Goal: Task Accomplishment & Management: Complete application form

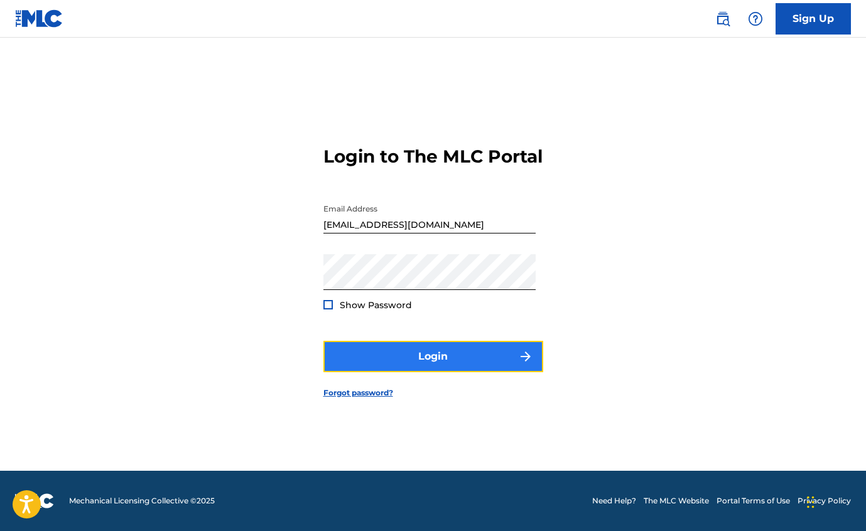
click at [484, 366] on button "Login" at bounding box center [433, 356] width 220 height 31
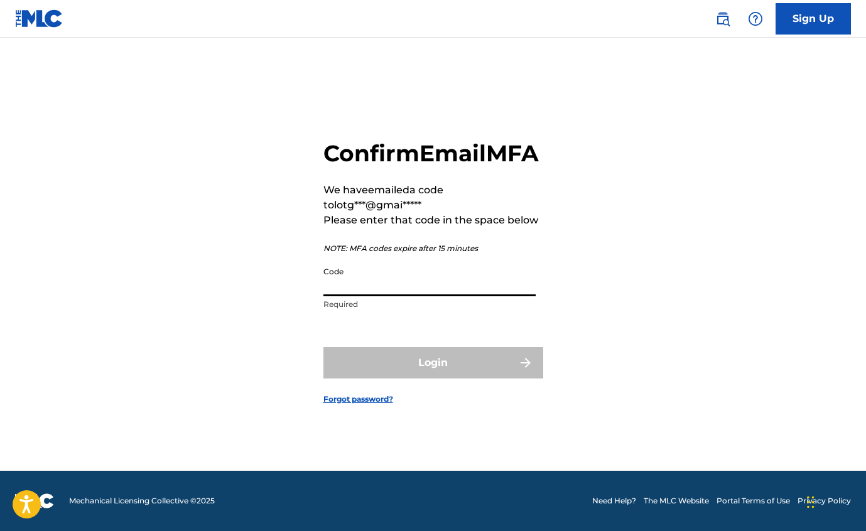
click at [338, 290] on input "Code" at bounding box center [429, 279] width 212 height 36
paste input "054090"
click at [328, 296] on input "054090" at bounding box center [429, 279] width 212 height 36
click at [365, 296] on input "054090" at bounding box center [429, 279] width 212 height 36
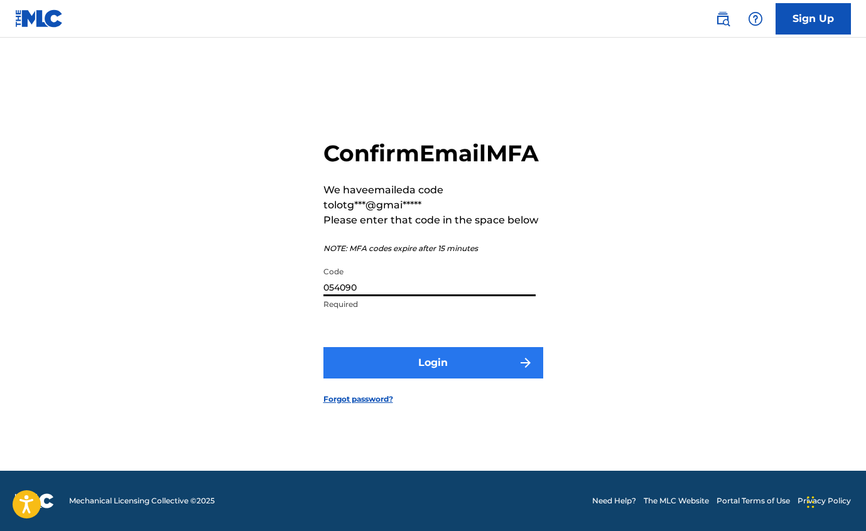
type input "054090"
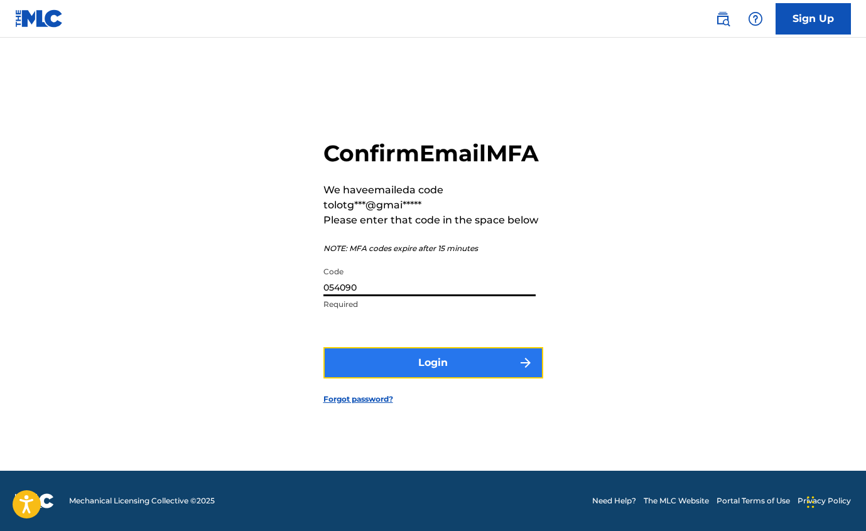
click at [395, 376] on button "Login" at bounding box center [433, 362] width 220 height 31
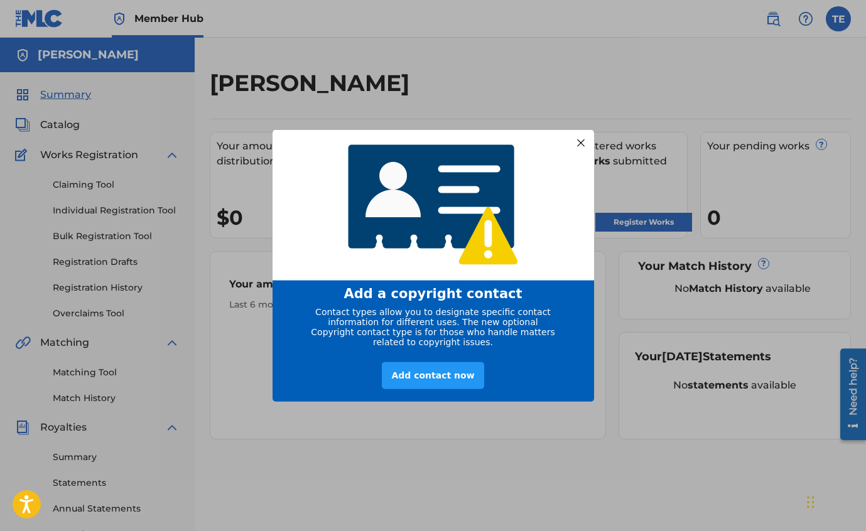
click at [582, 138] on div at bounding box center [580, 142] width 16 height 16
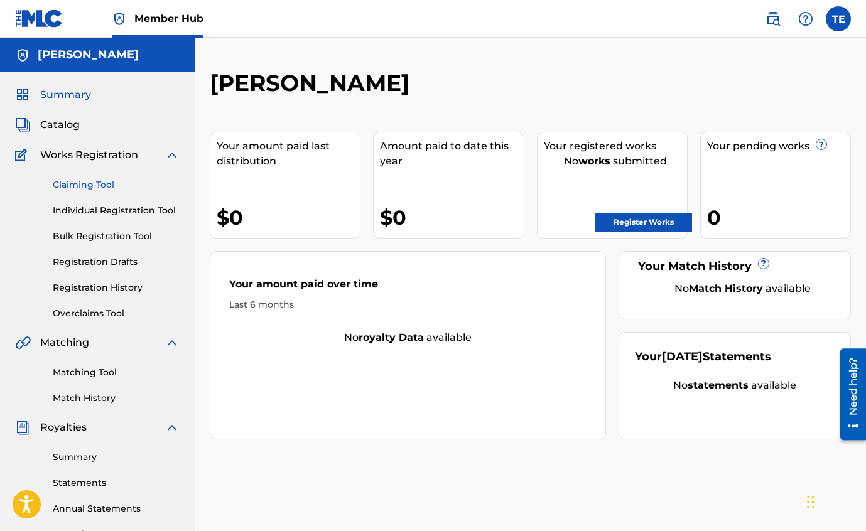
click at [93, 184] on link "Claiming Tool" at bounding box center [116, 184] width 127 height 13
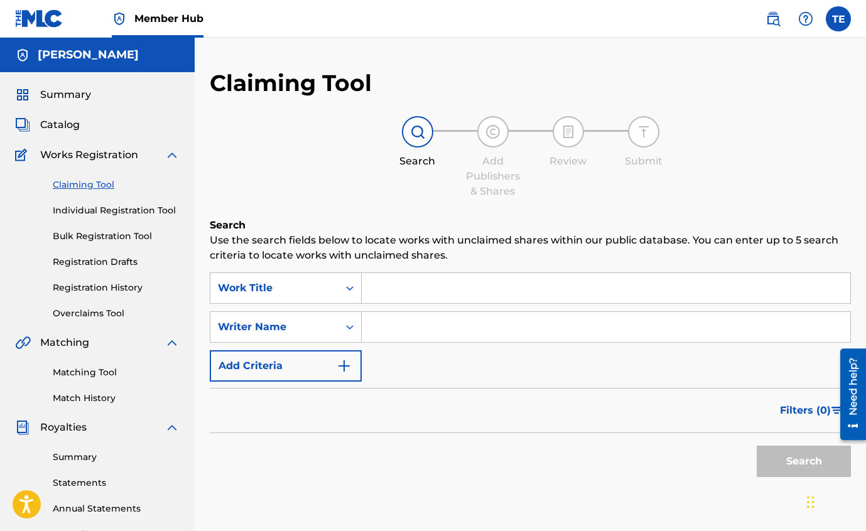
click at [382, 327] on input "Search Form" at bounding box center [606, 327] width 489 height 30
type input "[PERSON_NAME]"
click at [777, 465] on button "Search" at bounding box center [804, 461] width 94 height 31
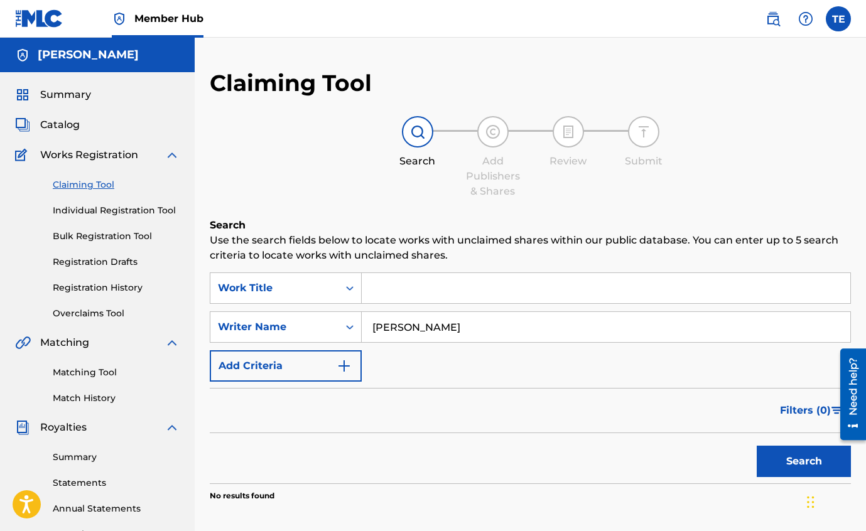
click at [414, 293] on input "Search Form" at bounding box center [606, 288] width 489 height 30
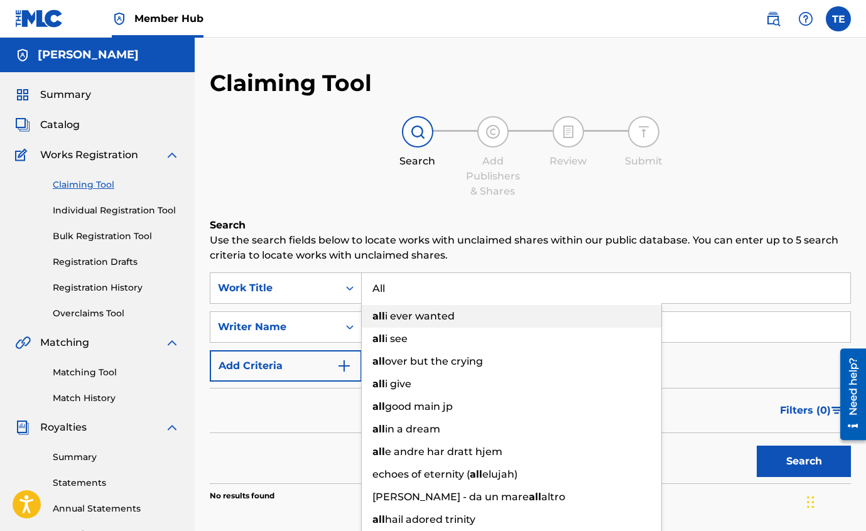
click at [452, 318] on span "i ever wanted" at bounding box center [420, 316] width 70 height 12
type input "all i ever wanted"
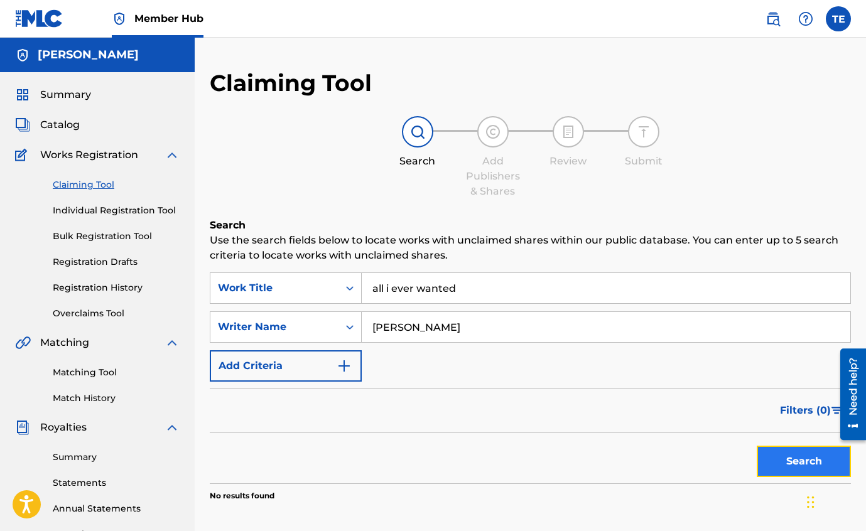
click at [830, 461] on button "Search" at bounding box center [804, 461] width 94 height 31
click at [452, 283] on input "all i ever wanted" at bounding box center [606, 288] width 489 height 30
click at [438, 257] on p "Use the search fields below to locate works with unclaimed shares within our pu…" at bounding box center [530, 248] width 641 height 30
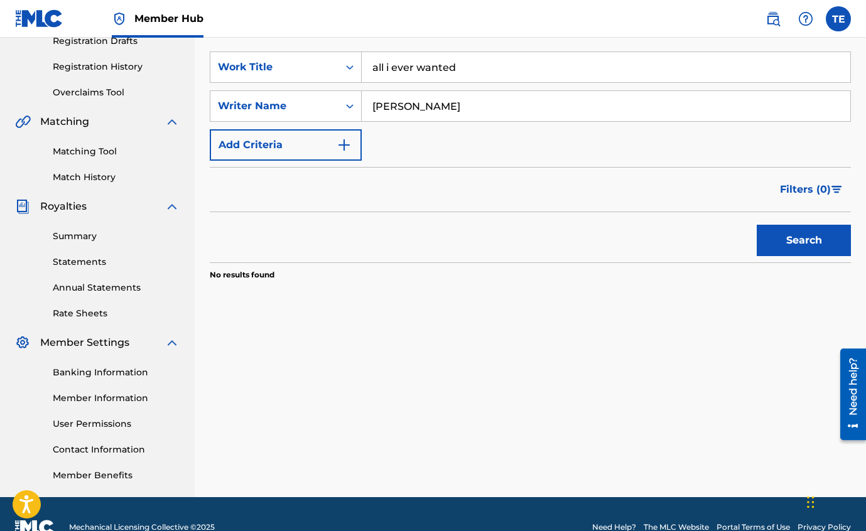
scroll to position [216, 0]
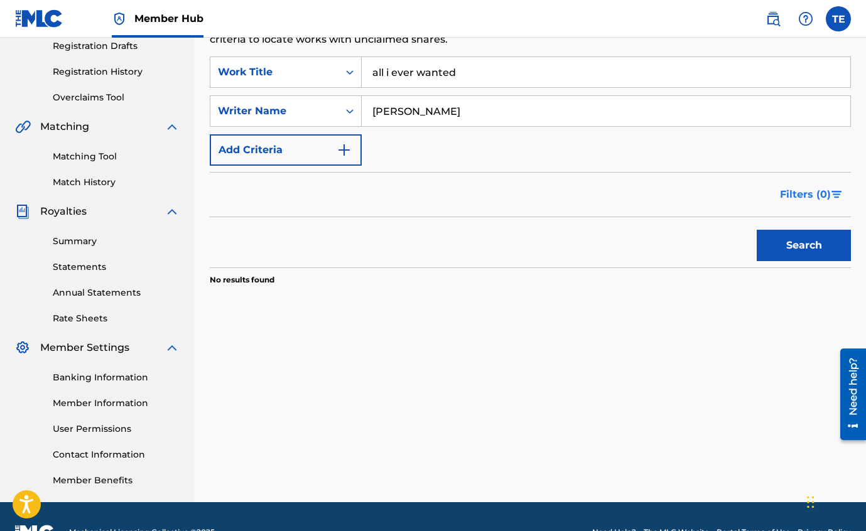
click at [832, 197] on img "Search Form" at bounding box center [837, 195] width 11 height 8
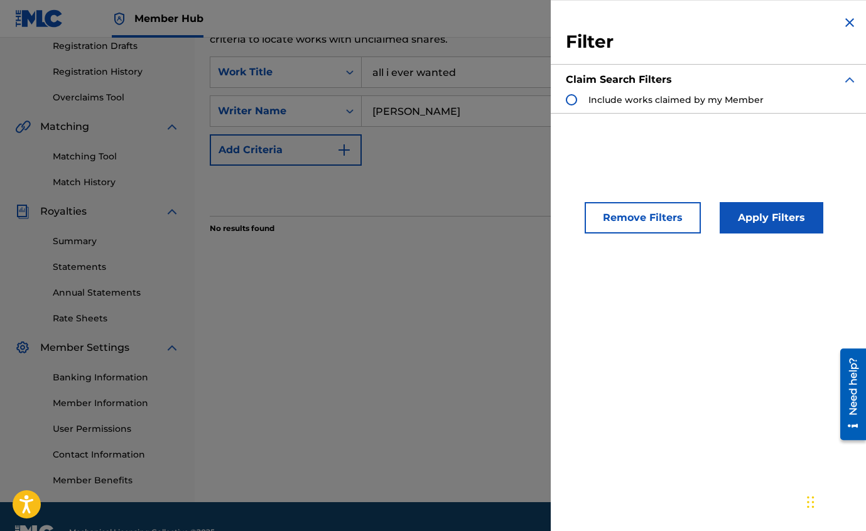
click at [842, 82] on img "Search Form" at bounding box center [849, 79] width 15 height 15
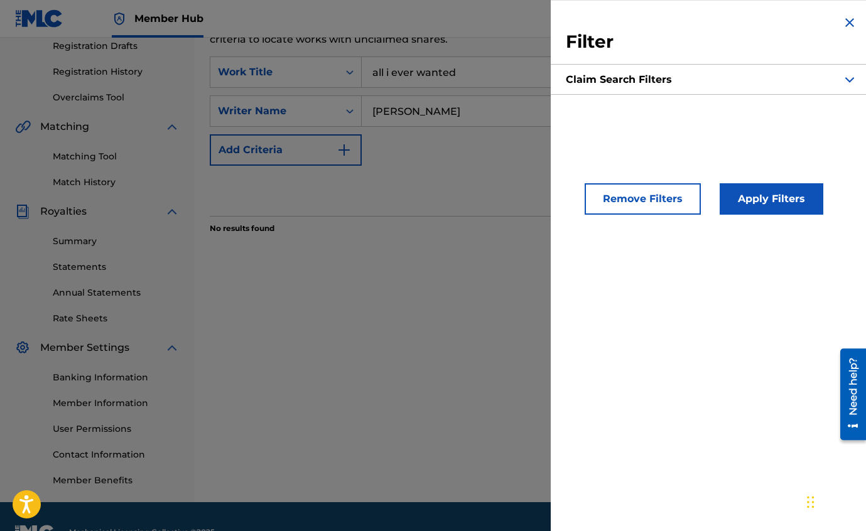
click at [842, 81] on img "Search Form" at bounding box center [849, 79] width 15 height 15
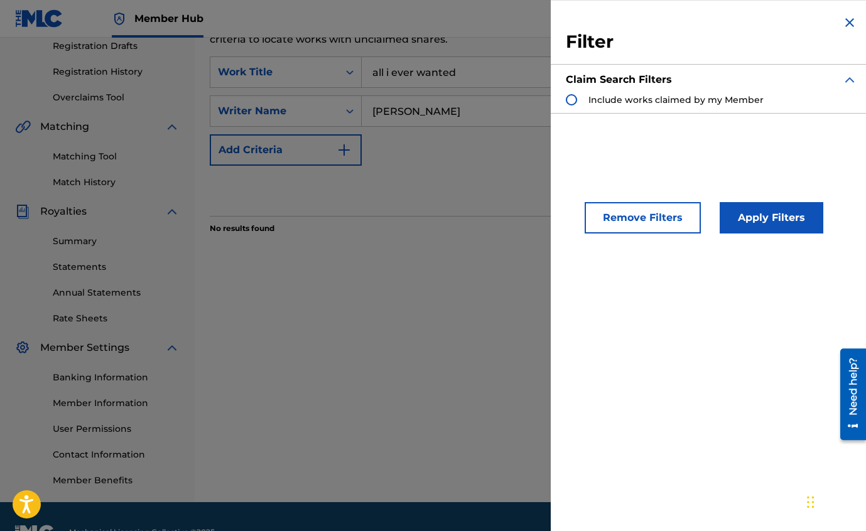
click at [845, 21] on img "Search Form" at bounding box center [849, 22] width 15 height 15
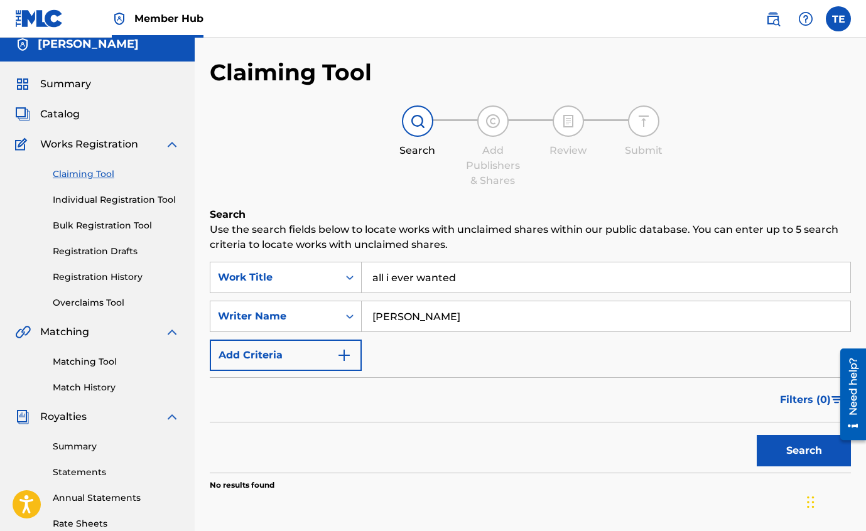
scroll to position [0, 0]
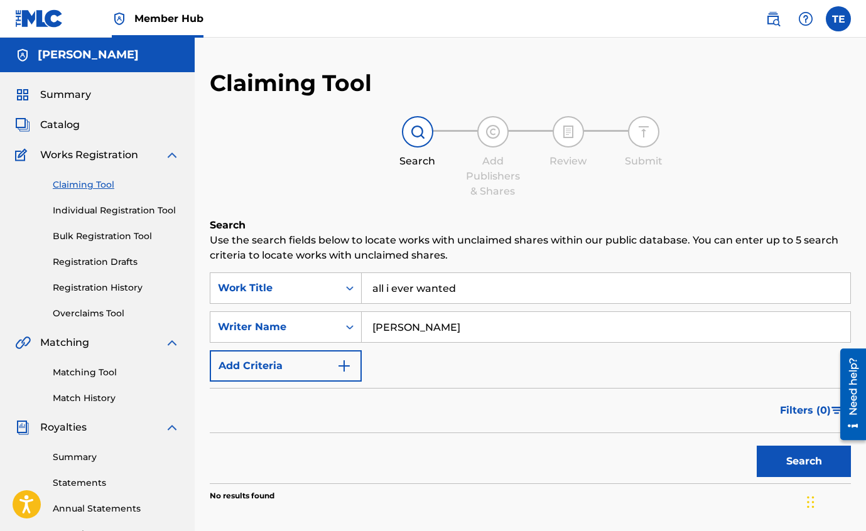
click at [454, 331] on input "[PERSON_NAME]" at bounding box center [606, 327] width 489 height 30
type input "Trick Elmoe"
click at [462, 287] on input "all i ever wanted" at bounding box center [606, 288] width 489 height 30
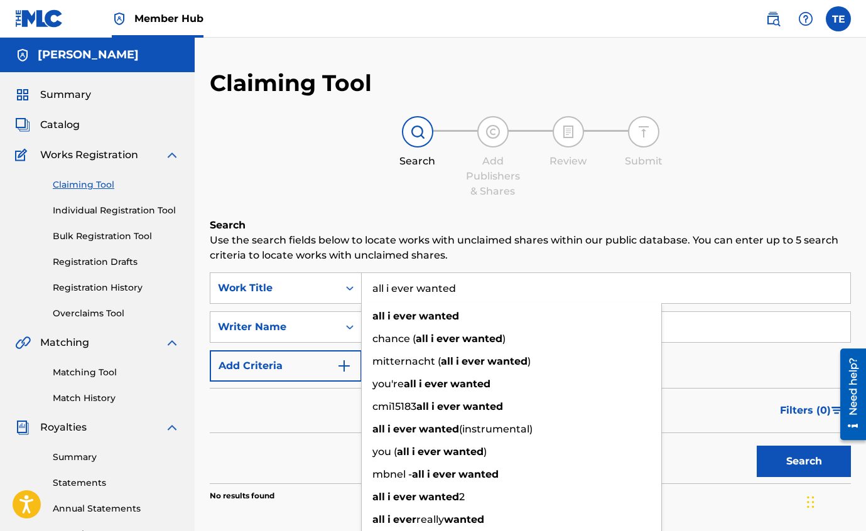
click at [462, 287] on input "all i ever wanted" at bounding box center [606, 288] width 489 height 30
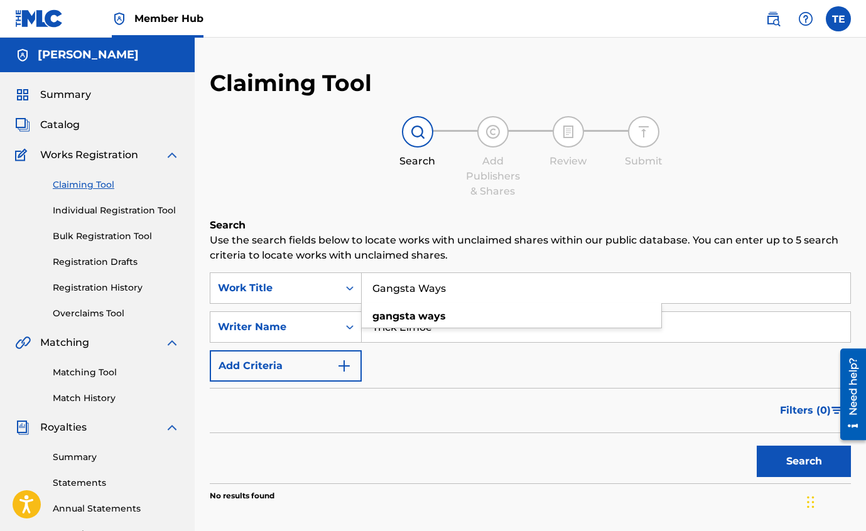
type input "Gangsta Ways"
click at [757, 446] on button "Search" at bounding box center [804, 461] width 94 height 31
click at [439, 328] on input "Trick Elmoe" at bounding box center [606, 327] width 489 height 30
type input "[PERSON_NAME]"
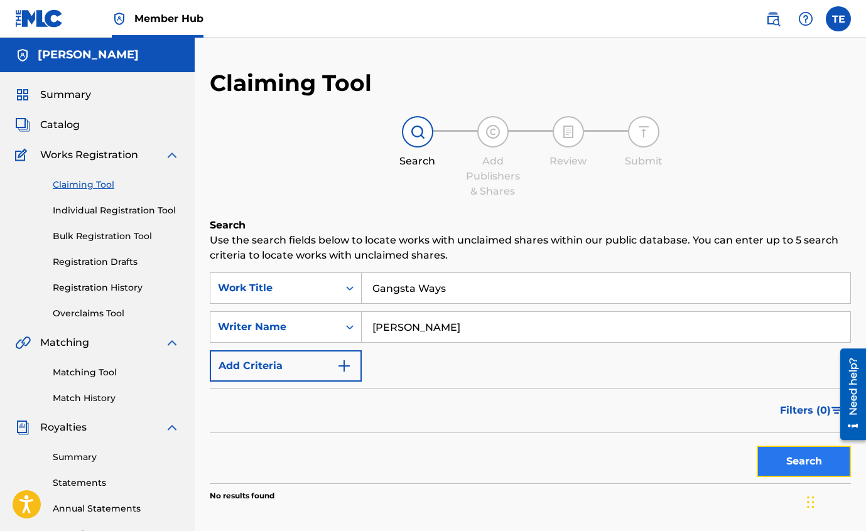
click at [785, 456] on button "Search" at bounding box center [804, 461] width 94 height 31
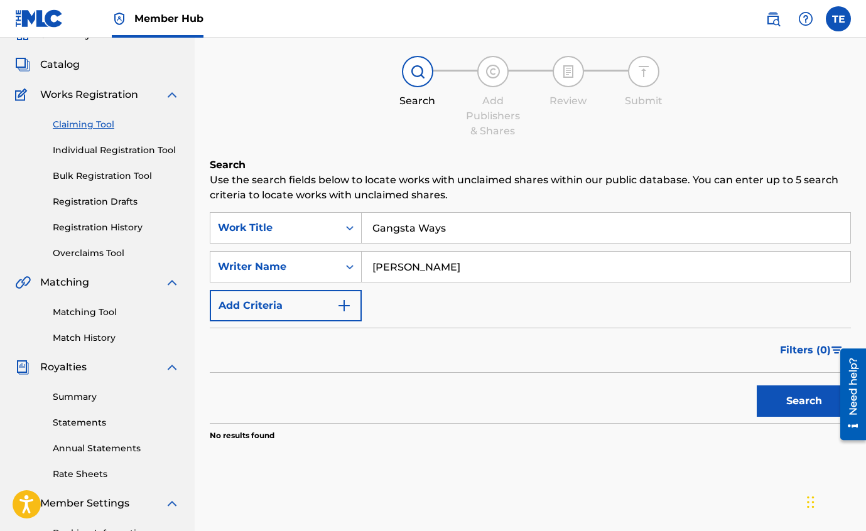
scroll to position [58, 0]
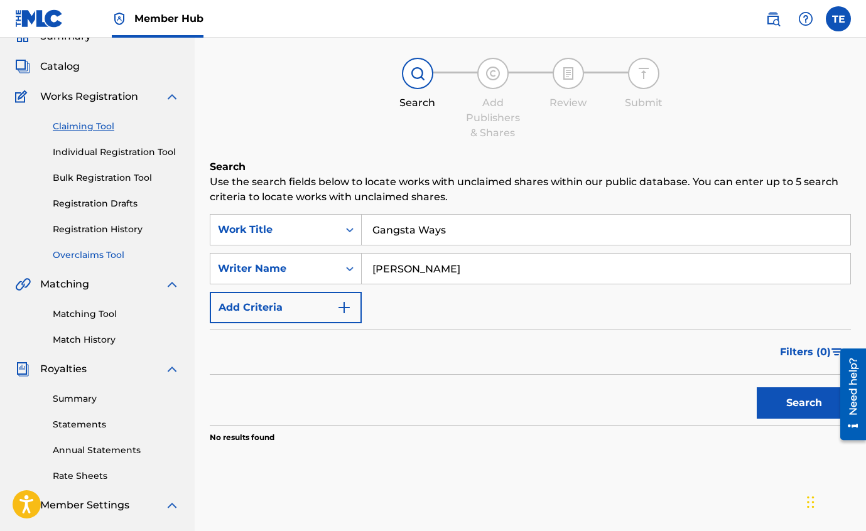
click at [101, 255] on link "Overclaims Tool" at bounding box center [116, 255] width 127 height 13
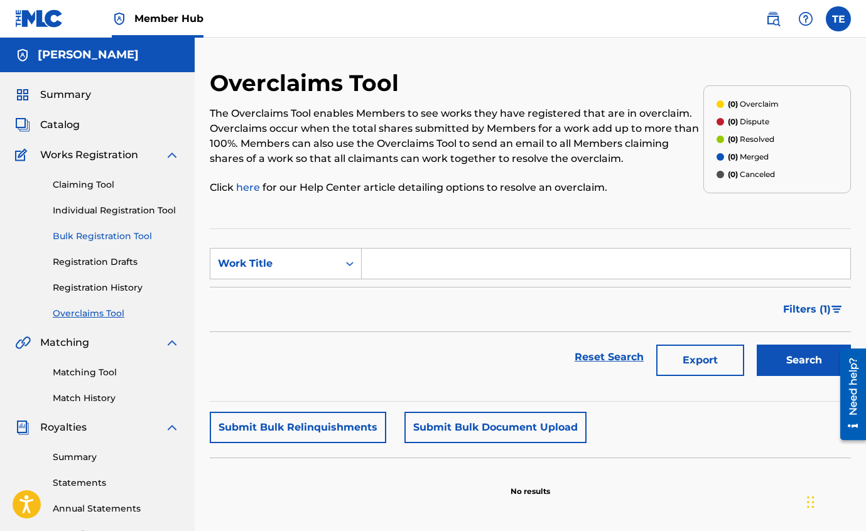
click at [112, 236] on link "Bulk Registration Tool" at bounding box center [116, 236] width 127 height 13
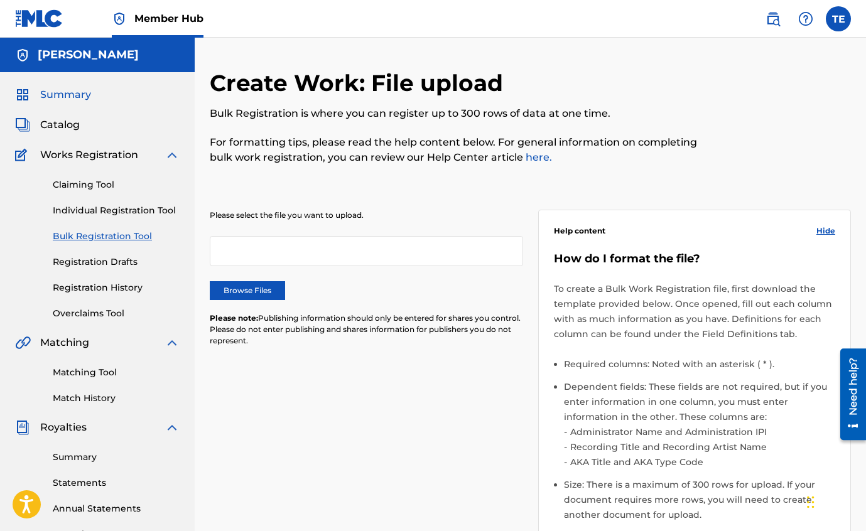
click at [85, 95] on span "Summary" at bounding box center [65, 94] width 51 height 15
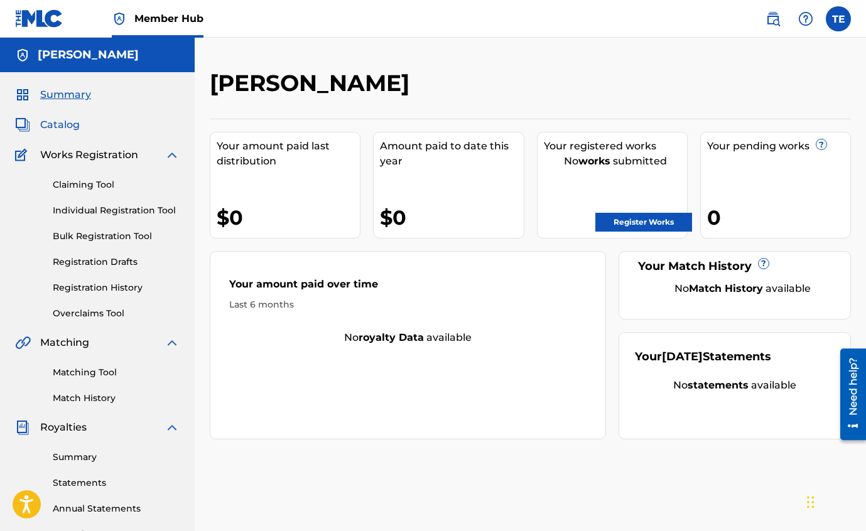
click at [70, 127] on span "Catalog" at bounding box center [60, 124] width 40 height 15
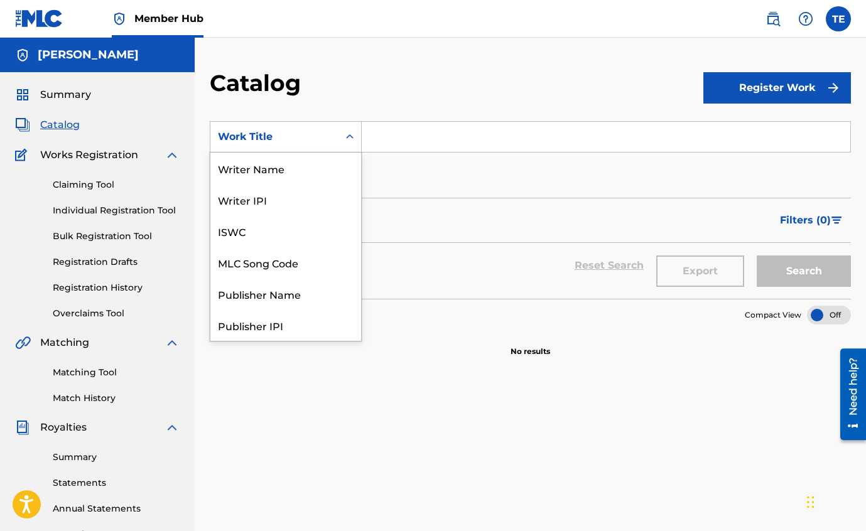
scroll to position [188, 0]
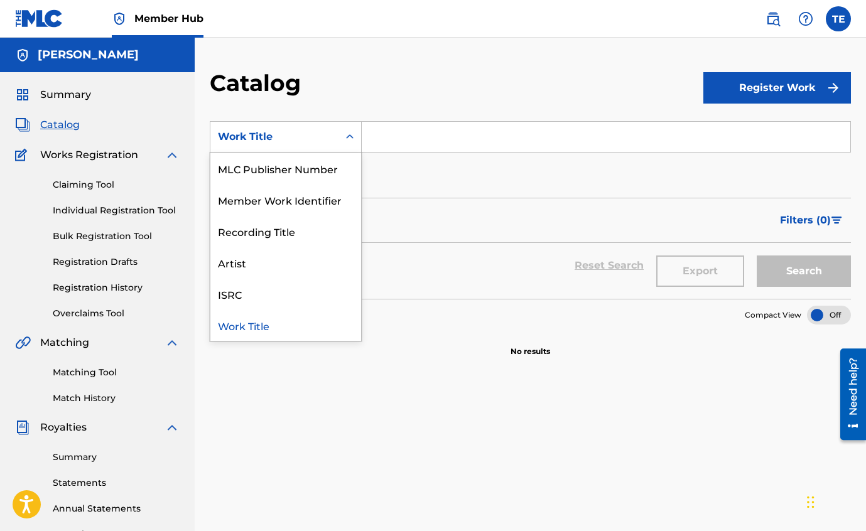
click at [350, 141] on icon "Search Form" at bounding box center [350, 137] width 13 height 13
click at [276, 258] on div "Artist" at bounding box center [285, 262] width 151 height 31
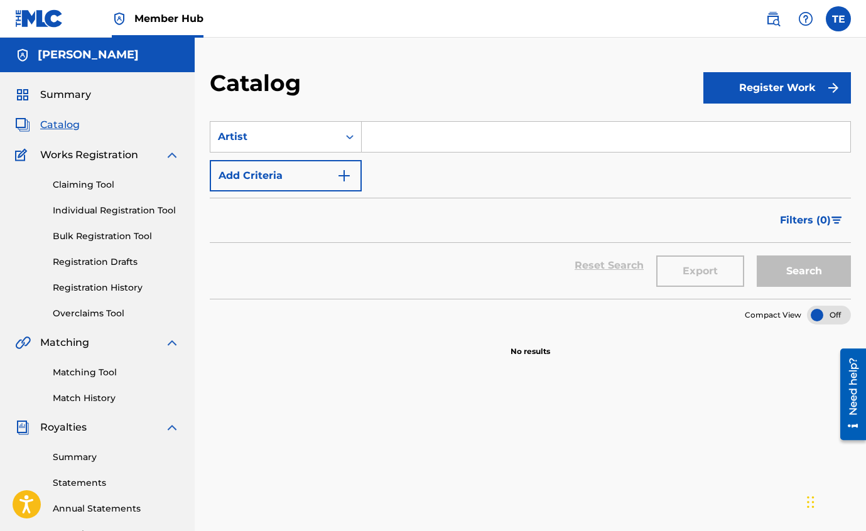
click at [380, 144] on input "Search Form" at bounding box center [606, 137] width 489 height 30
type input "Trick Elmoe"
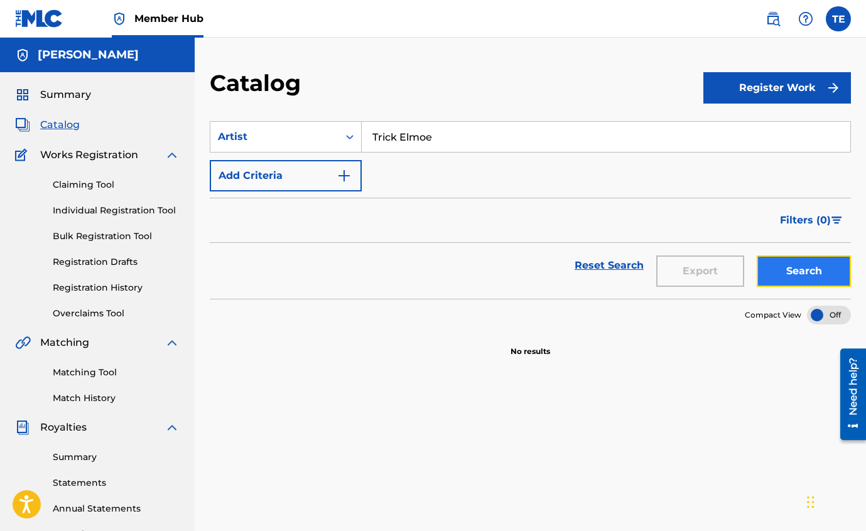
click at [790, 269] on button "Search" at bounding box center [804, 271] width 94 height 31
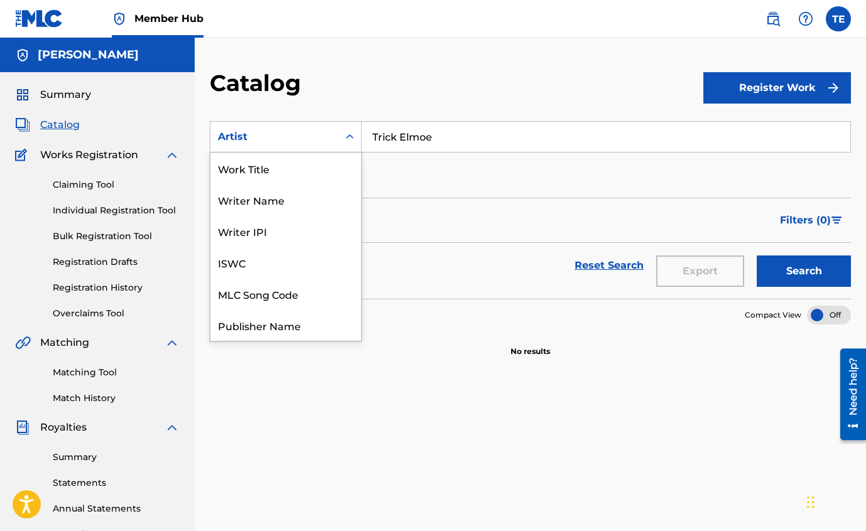
click at [350, 140] on icon "Search Form" at bounding box center [350, 137] width 13 height 13
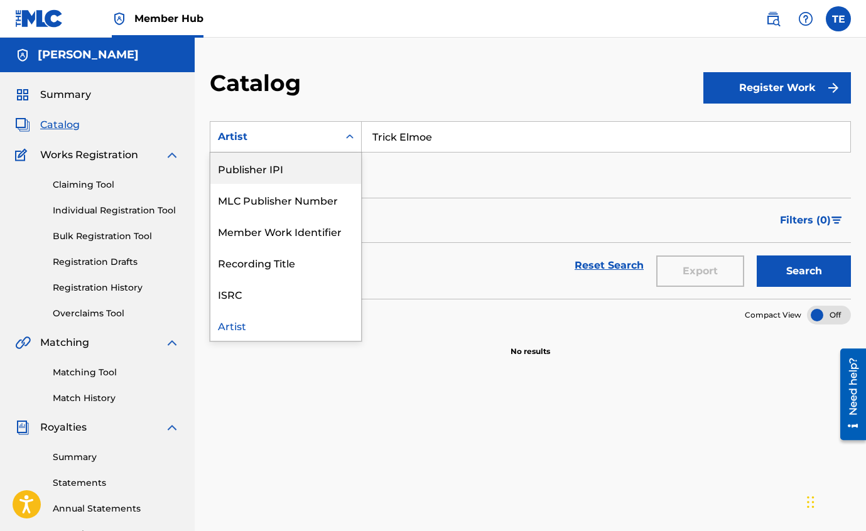
click at [306, 166] on div "Publisher IPI" at bounding box center [285, 168] width 151 height 31
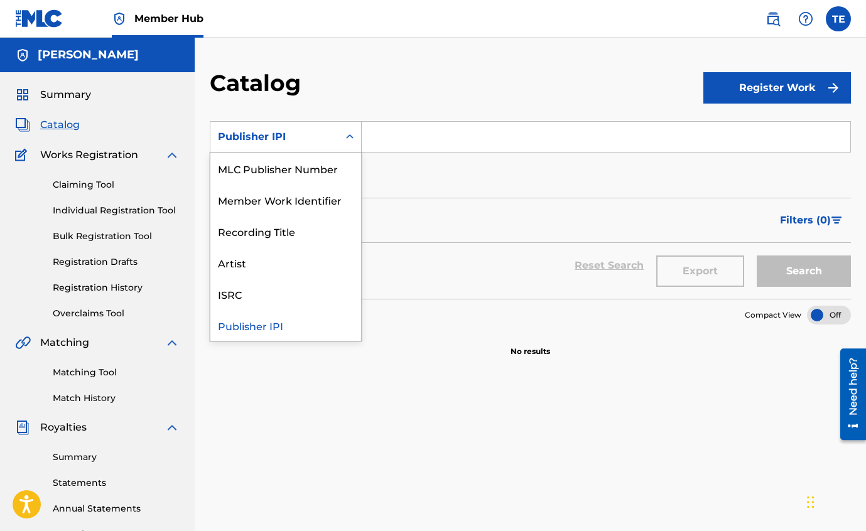
click at [332, 135] on div "Publisher IPI" at bounding box center [274, 137] width 128 height 24
click at [300, 262] on div "Artist" at bounding box center [285, 262] width 151 height 31
click at [348, 139] on icon "Search Form" at bounding box center [350, 137] width 13 height 13
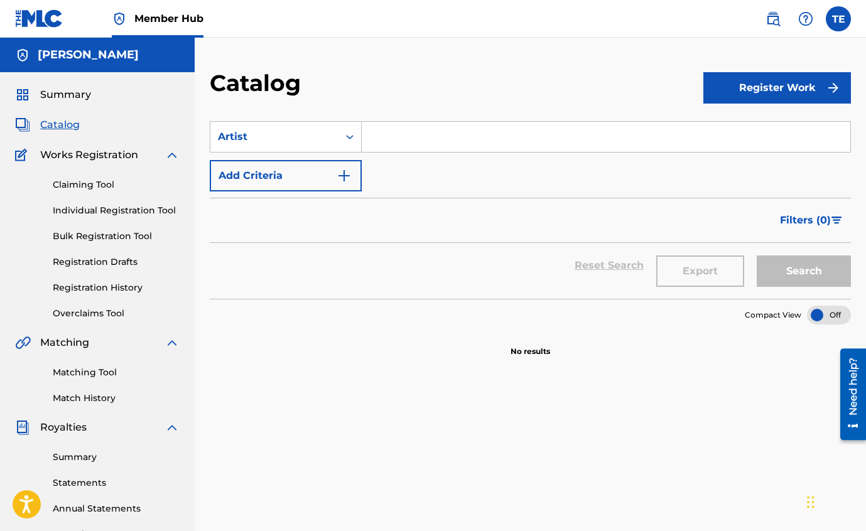
click at [336, 356] on section "No results" at bounding box center [530, 341] width 641 height 33
click at [155, 209] on link "Individual Registration Tool" at bounding box center [116, 210] width 127 height 13
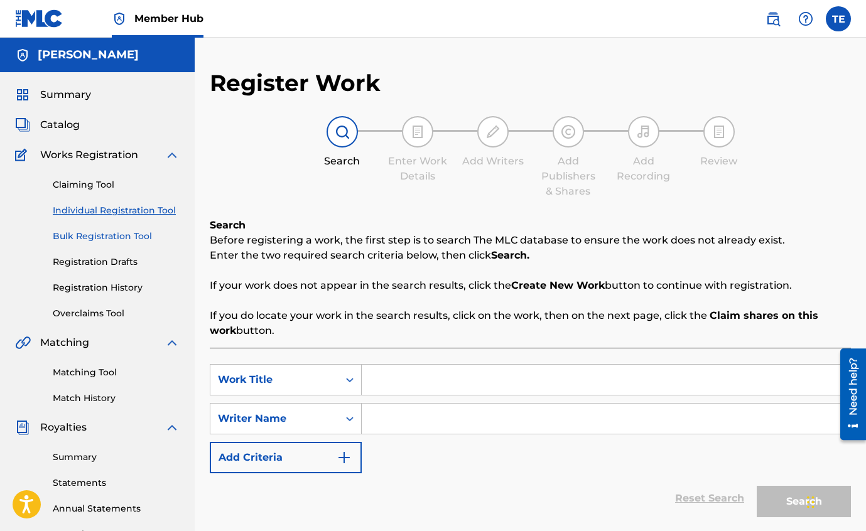
click at [136, 232] on link "Bulk Registration Tool" at bounding box center [116, 236] width 127 height 13
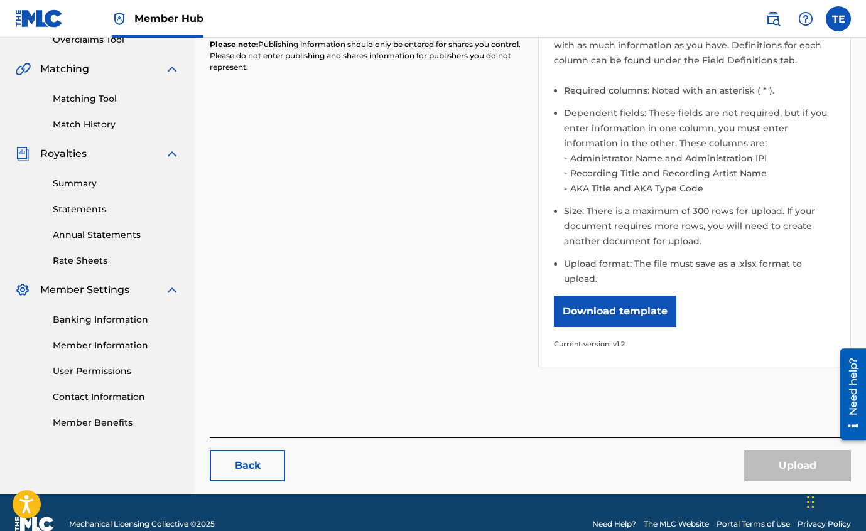
scroll to position [281, 0]
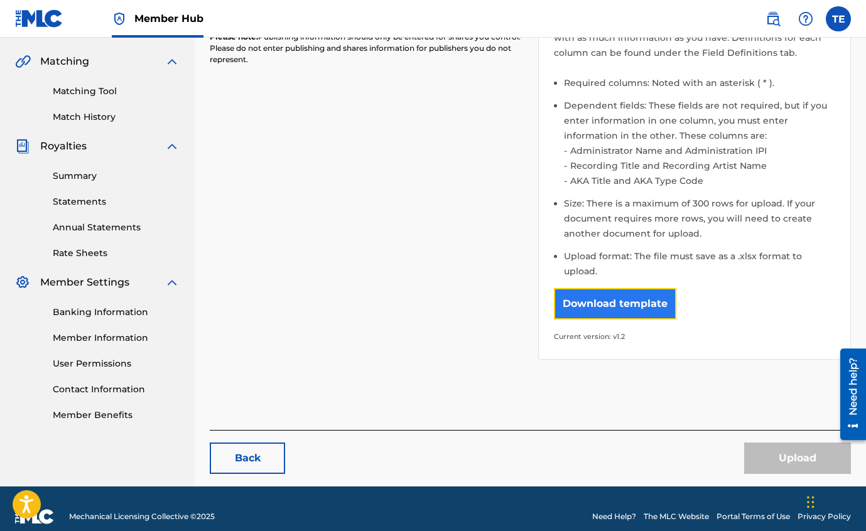
click at [627, 293] on button "Download template" at bounding box center [615, 303] width 122 height 31
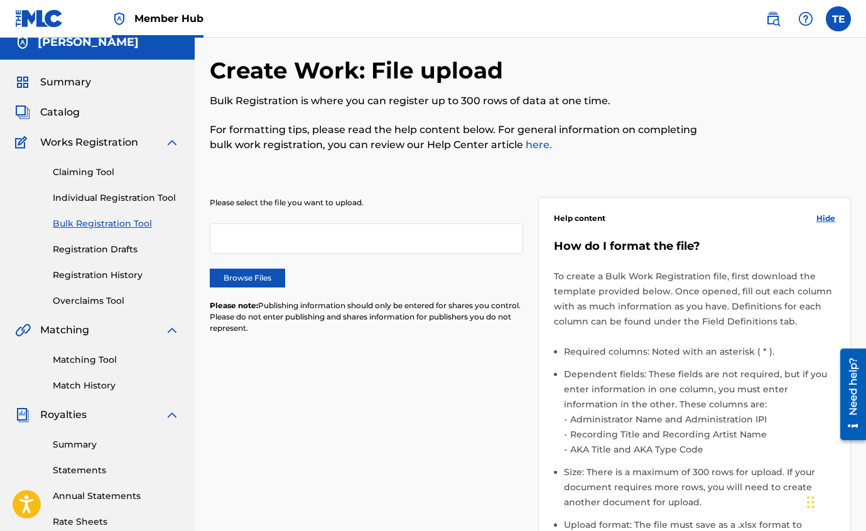
scroll to position [0, 0]
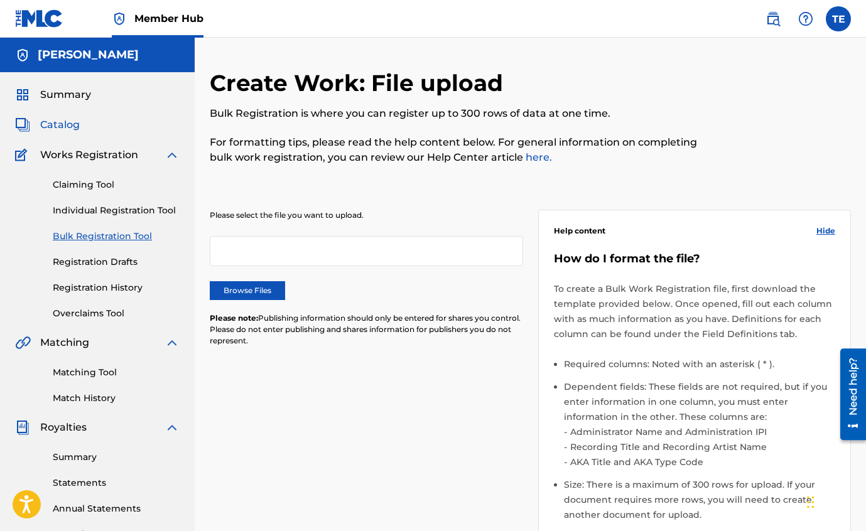
click at [72, 124] on span "Catalog" at bounding box center [60, 124] width 40 height 15
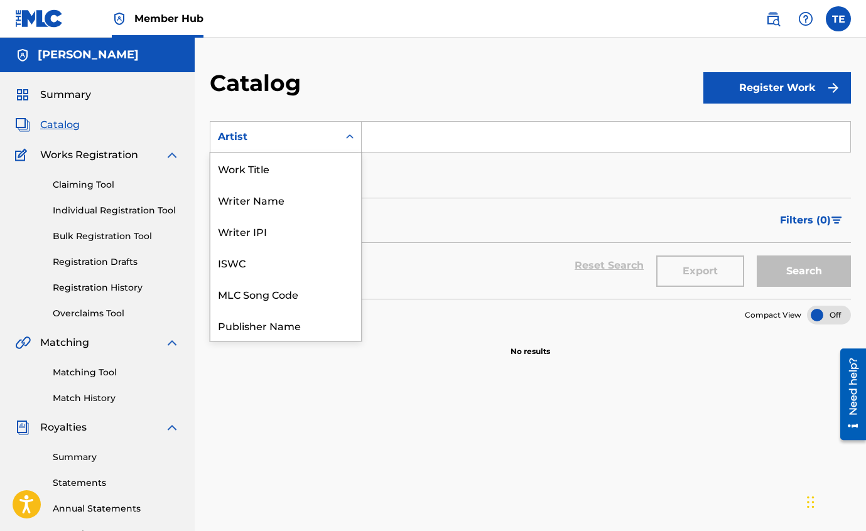
click at [350, 141] on icon "Search Form" at bounding box center [350, 137] width 13 height 13
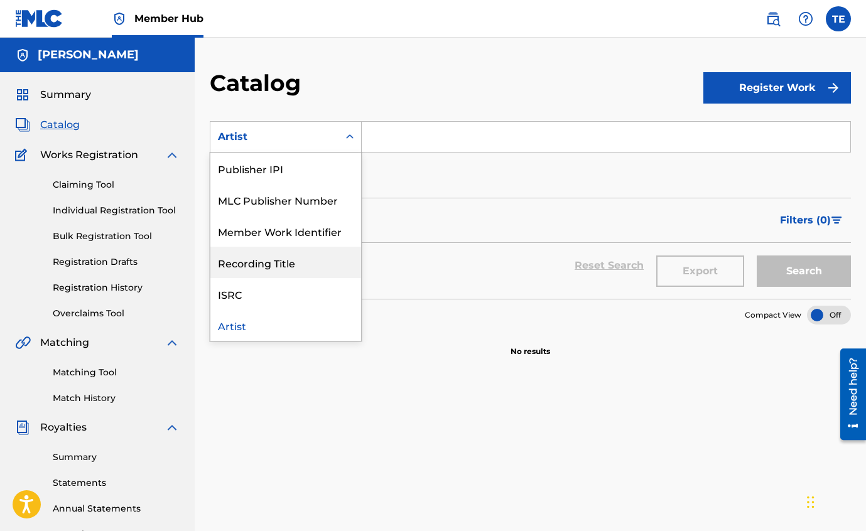
click at [401, 141] on input "Search Form" at bounding box center [606, 137] width 489 height 30
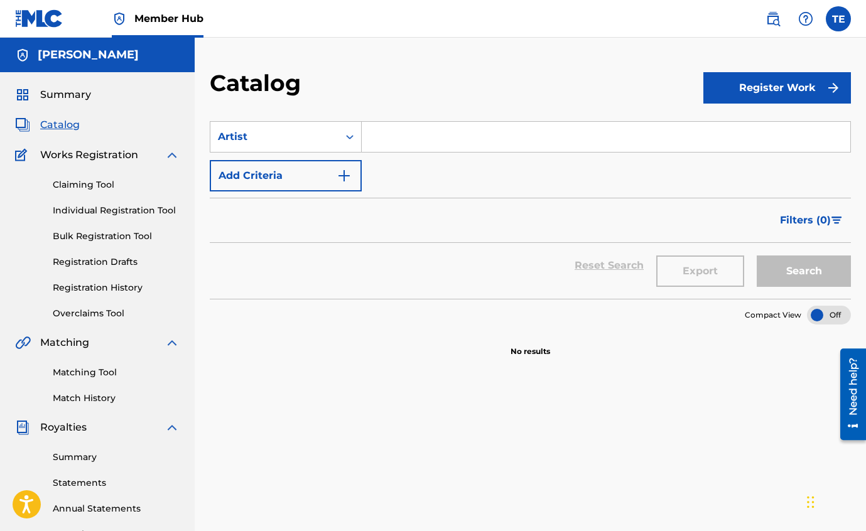
type input "Trick Elmoe"
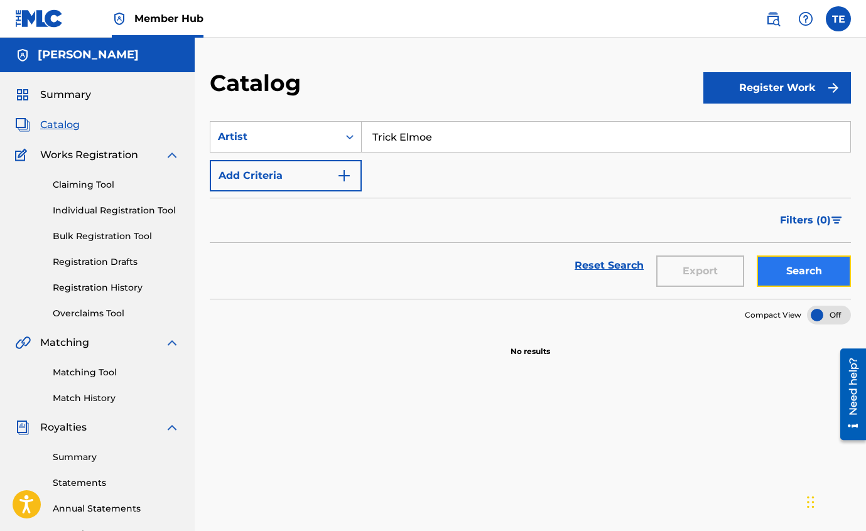
click at [800, 271] on button "Search" at bounding box center [804, 271] width 94 height 31
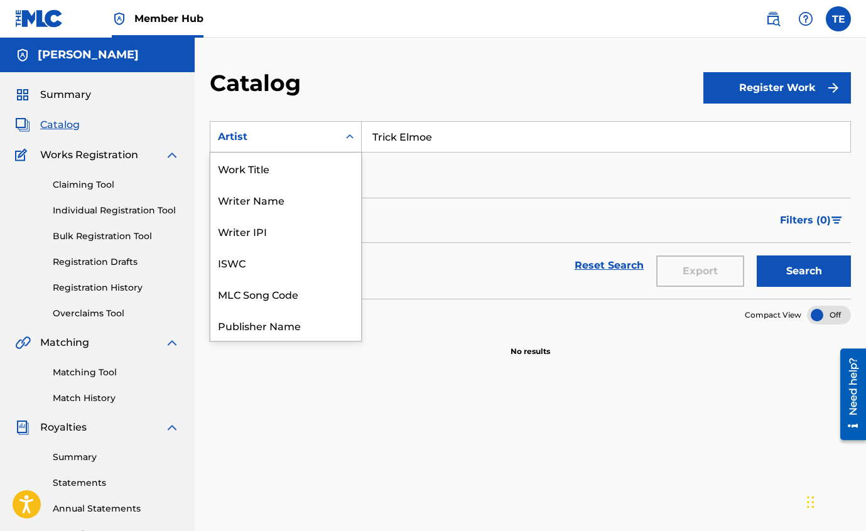
click at [347, 140] on icon "Search Form" at bounding box center [350, 137] width 13 height 13
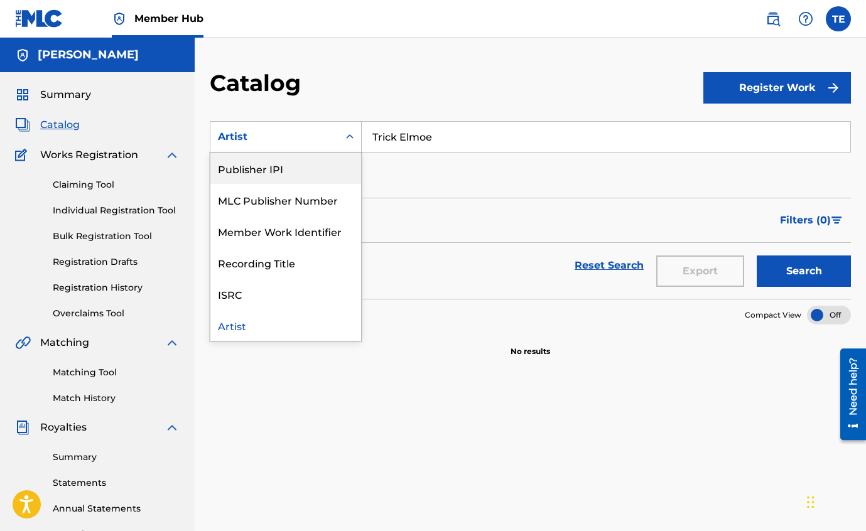
click at [317, 166] on div "Publisher IPI" at bounding box center [285, 168] width 151 height 31
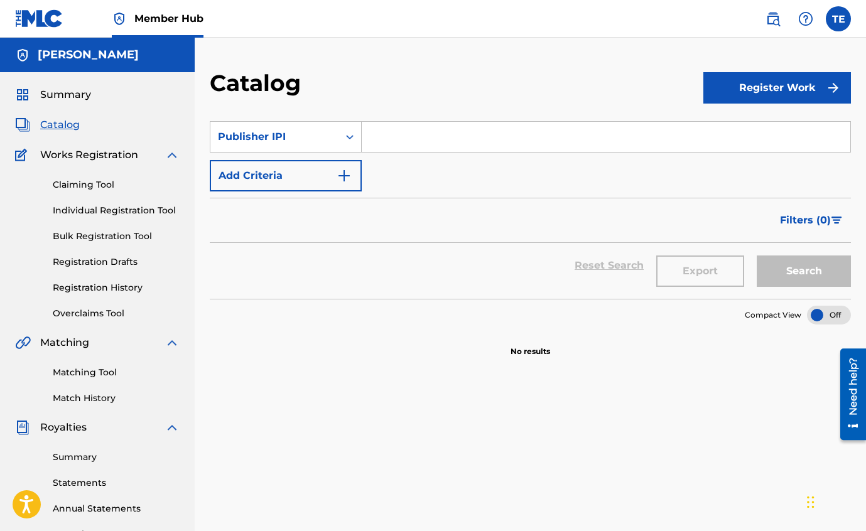
click at [389, 143] on input "Search Form" at bounding box center [606, 137] width 489 height 30
paste input "#496625410"
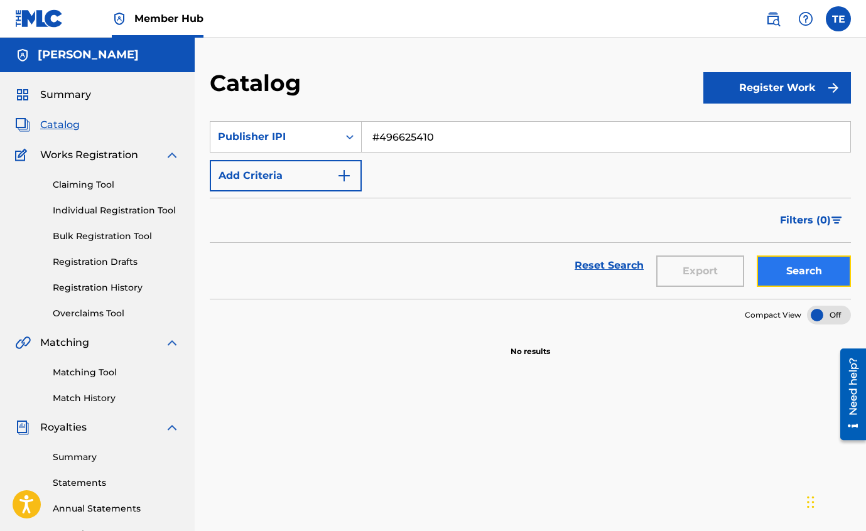
click at [816, 267] on button "Search" at bounding box center [804, 271] width 94 height 31
click at [381, 137] on input "#496625410" at bounding box center [606, 137] width 489 height 30
type input "496625410"
click at [783, 274] on button "Search" at bounding box center [804, 271] width 94 height 31
click at [140, 239] on link "Bulk Registration Tool" at bounding box center [116, 236] width 127 height 13
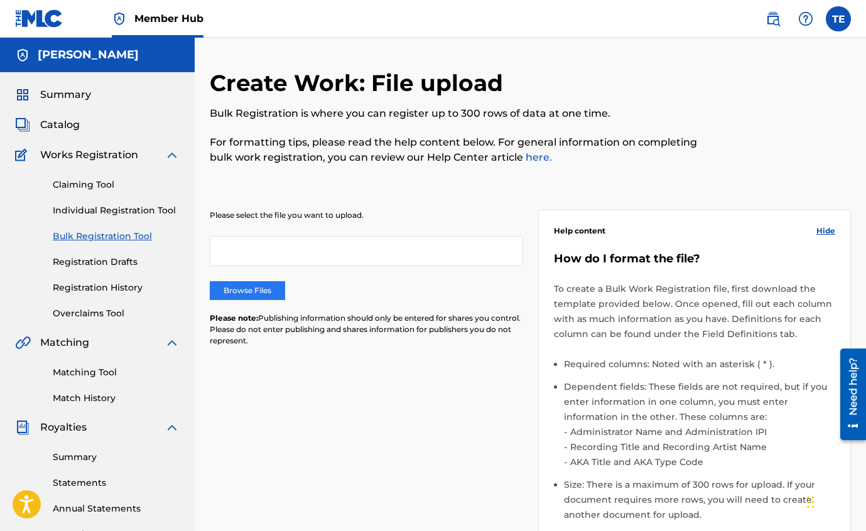
click at [259, 287] on label "Browse Files" at bounding box center [247, 290] width 75 height 19
click at [0, 0] on input "Browse Files" at bounding box center [0, 0] width 0 height 0
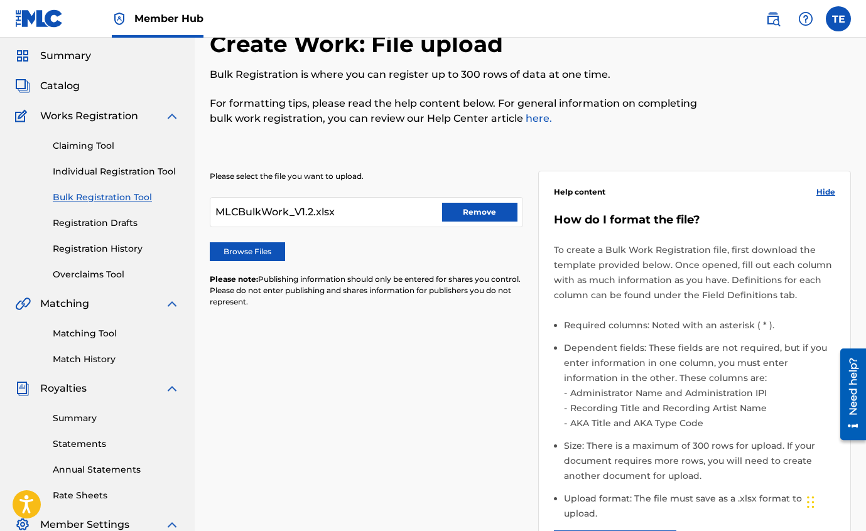
scroll to position [41, 0]
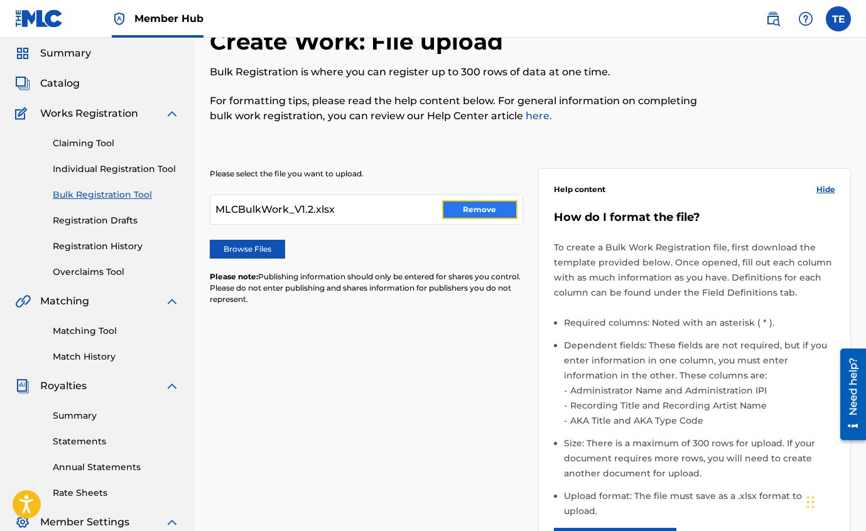
click at [494, 212] on button "Remove" at bounding box center [479, 209] width 75 height 19
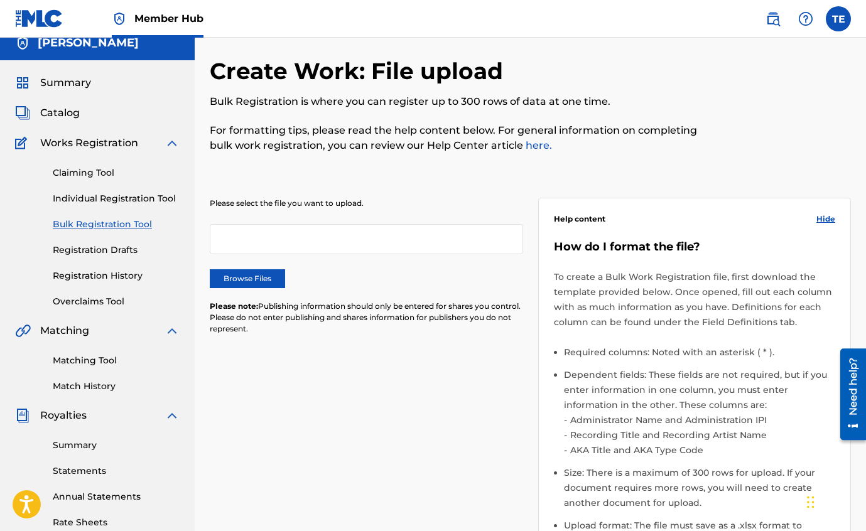
scroll to position [0, 0]
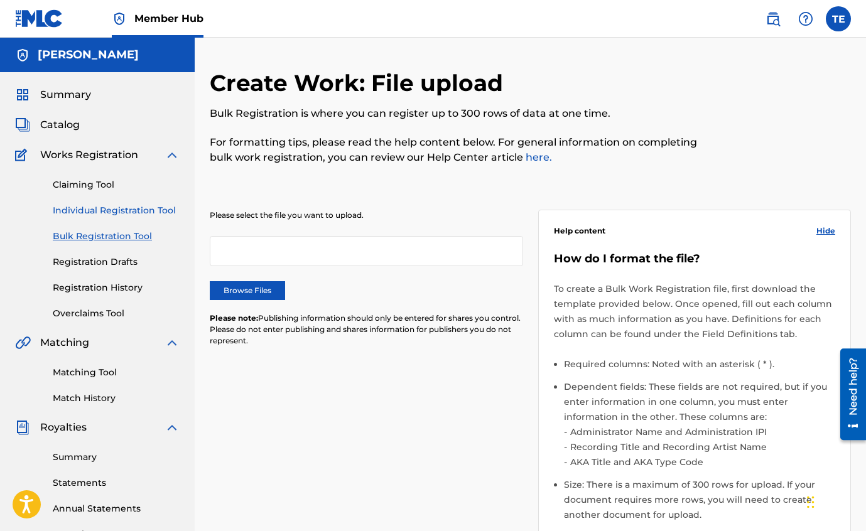
click at [152, 209] on link "Individual Registration Tool" at bounding box center [116, 210] width 127 height 13
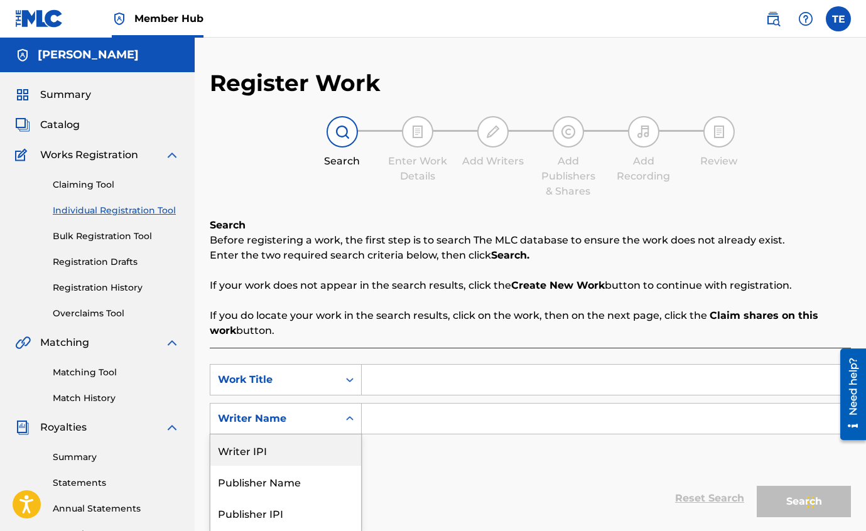
scroll to position [61, 0]
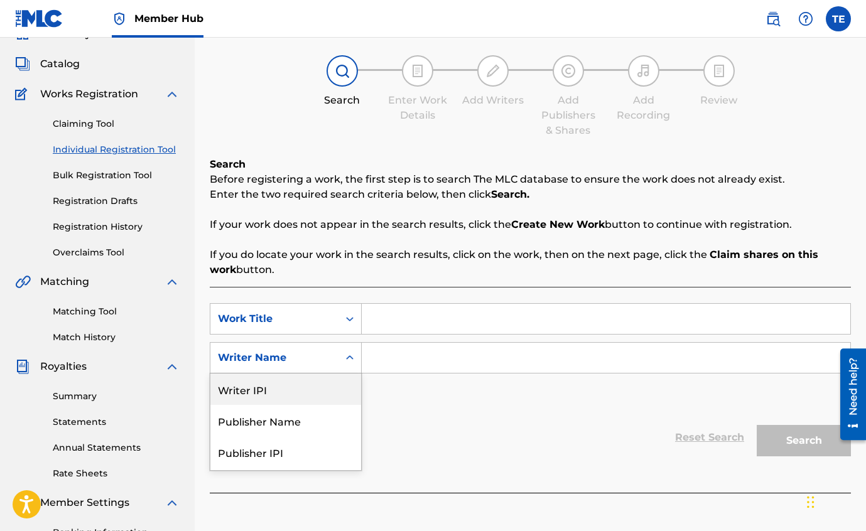
click at [351, 374] on div "Writer IPI, 1 of 5. 5 results available. Use Up and Down to choose options, pre…" at bounding box center [286, 357] width 152 height 31
click at [343, 389] on div "Writer IPI" at bounding box center [285, 389] width 151 height 31
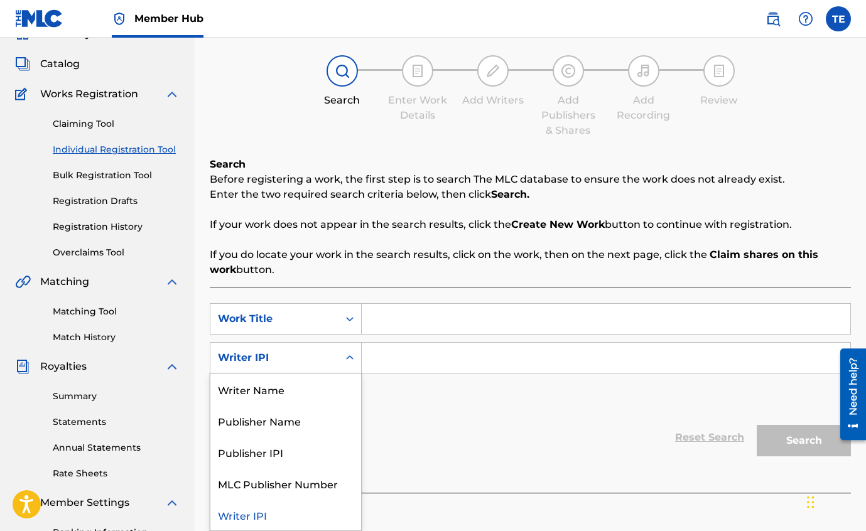
click at [344, 361] on icon "Search Form" at bounding box center [350, 358] width 13 height 13
click at [339, 383] on div "Writer Name" at bounding box center [285, 389] width 151 height 31
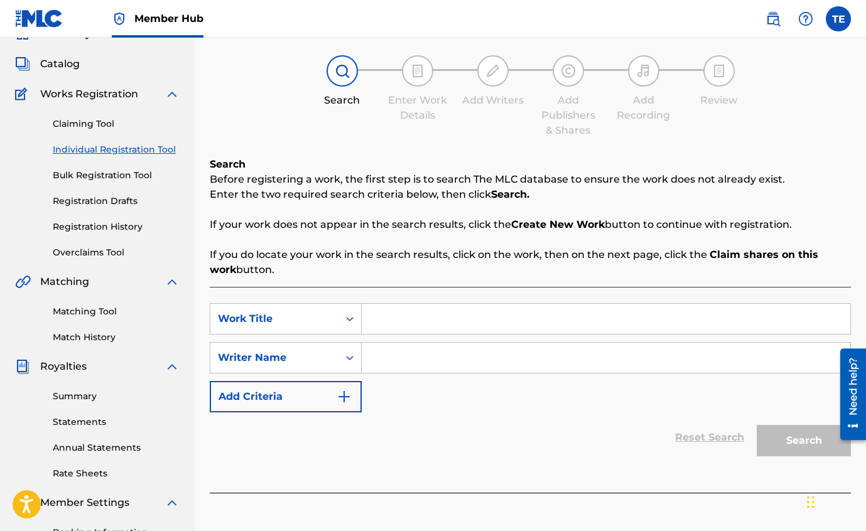
click at [418, 354] on input "Search Form" at bounding box center [606, 358] width 489 height 30
type input "[PERSON_NAME]"
click at [412, 325] on input "Search Form" at bounding box center [606, 319] width 489 height 30
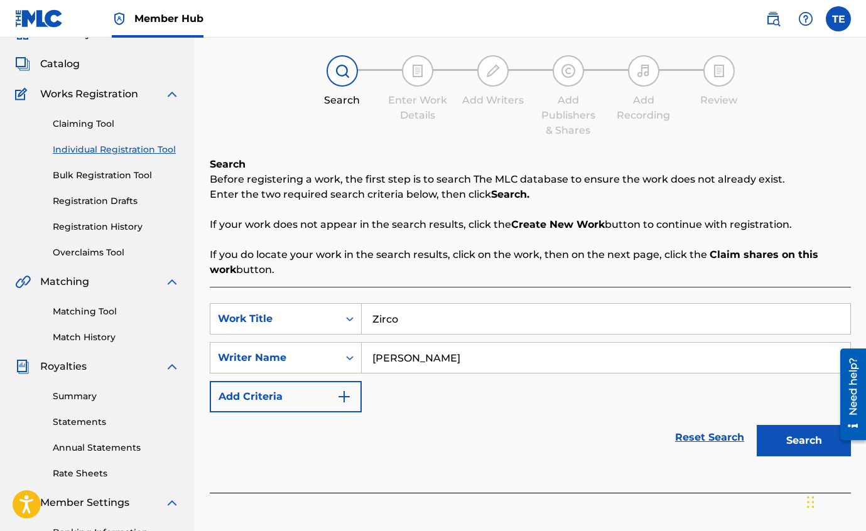
type input "Zirco"
click at [436, 362] on input "[PERSON_NAME]" at bounding box center [606, 358] width 489 height 30
type input "[PERSON_NAME]"
click at [817, 445] on button "Search" at bounding box center [804, 440] width 94 height 31
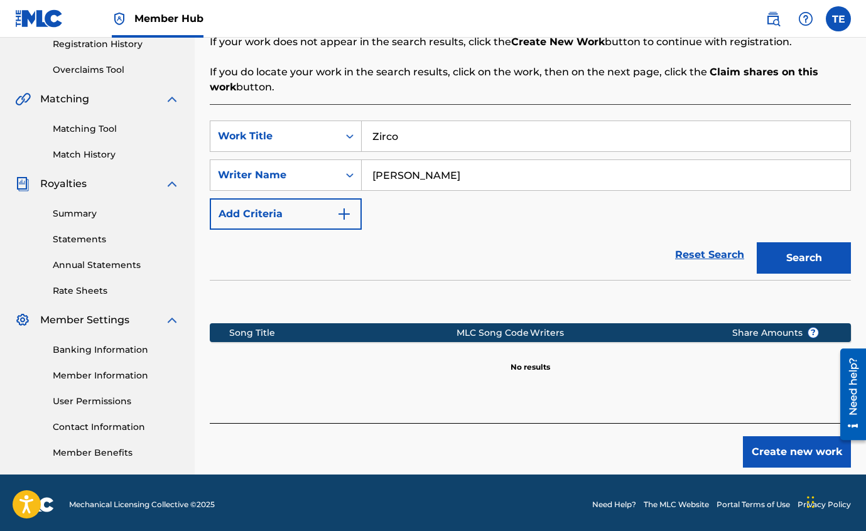
scroll to position [245, 0]
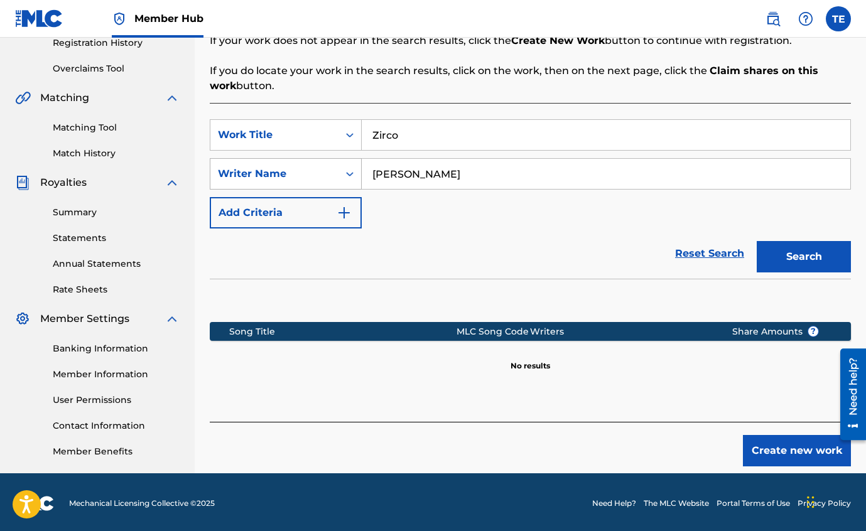
click at [349, 176] on icon "Search Form" at bounding box center [350, 174] width 13 height 13
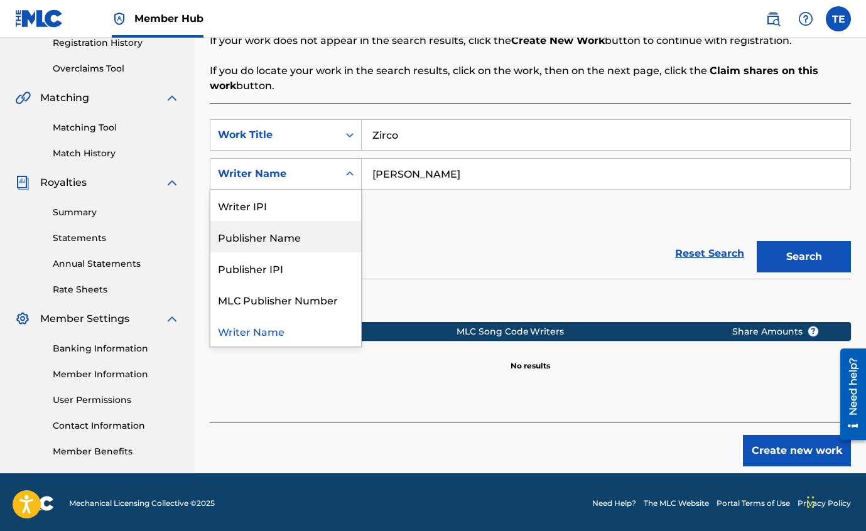
click at [337, 237] on div "Publisher Name" at bounding box center [285, 236] width 151 height 31
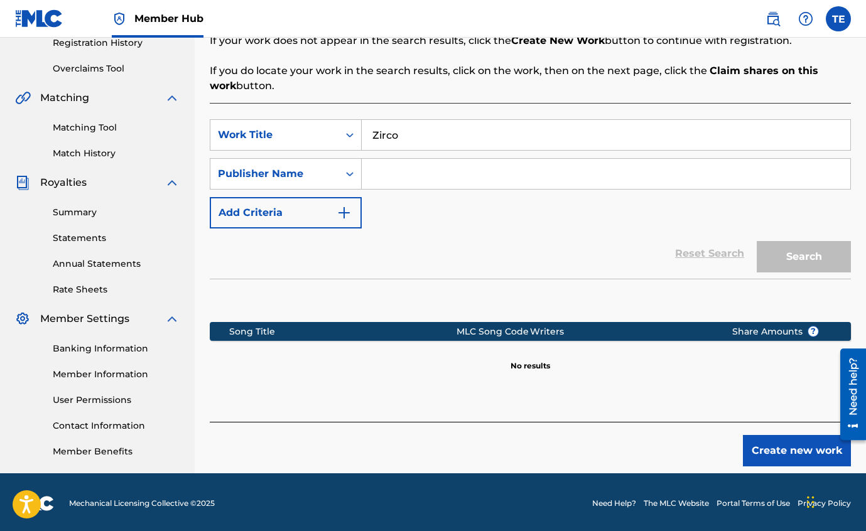
click at [383, 178] on input "Search Form" at bounding box center [606, 174] width 489 height 30
type input "b"
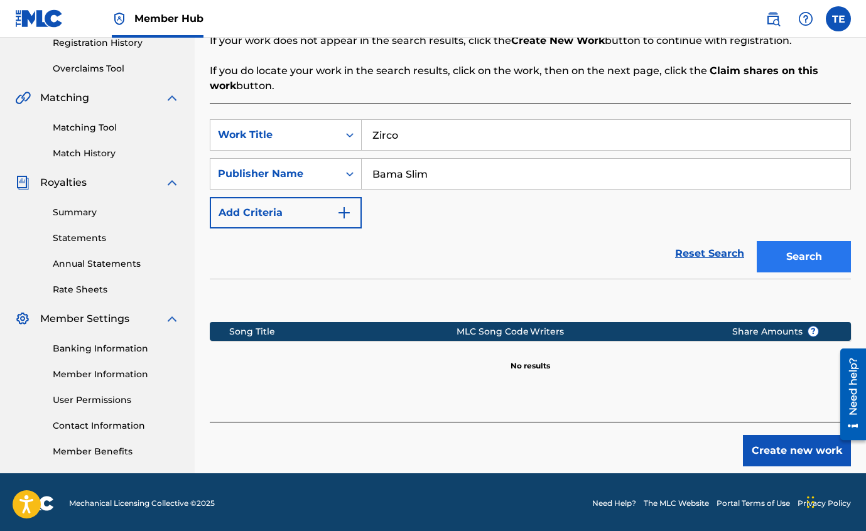
type input "Bama Slim"
click at [816, 262] on button "Search" at bounding box center [804, 256] width 94 height 31
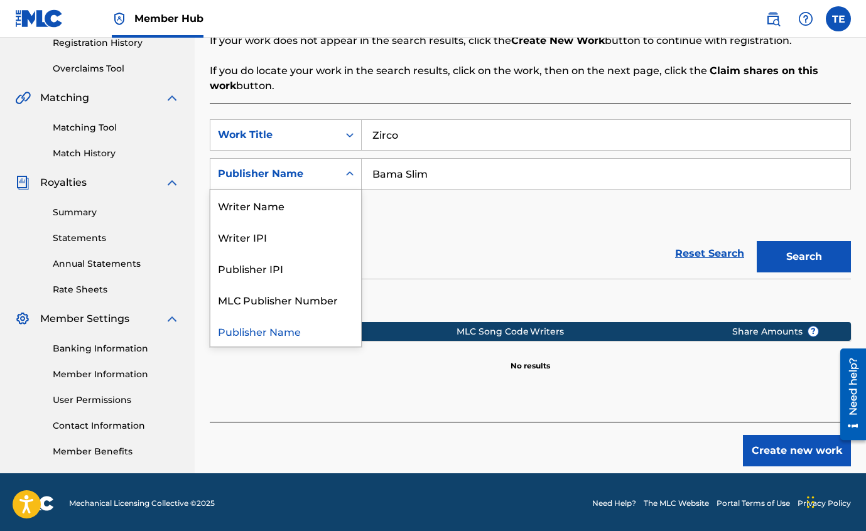
click at [351, 175] on icon "Search Form" at bounding box center [350, 174] width 13 height 13
click at [320, 210] on div "Writer Name" at bounding box center [285, 205] width 151 height 31
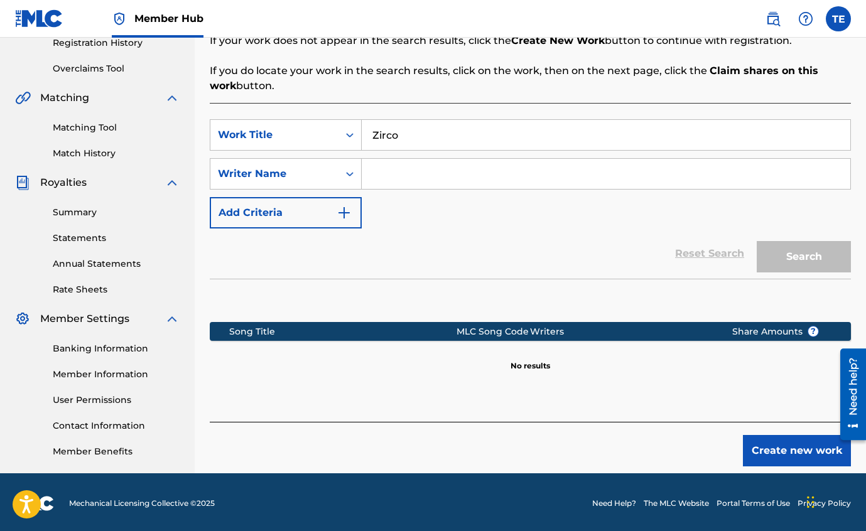
click at [373, 175] on input "Search Form" at bounding box center [606, 174] width 489 height 30
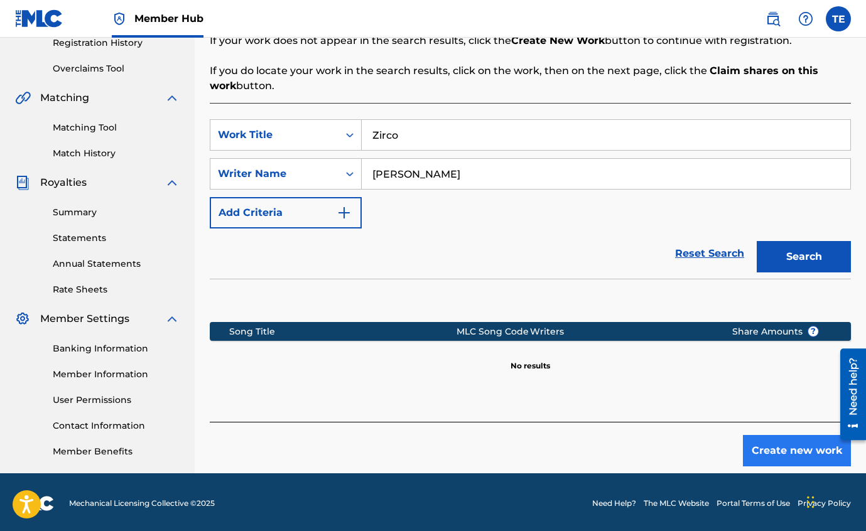
type input "[PERSON_NAME]"
click at [788, 458] on button "Create new work" at bounding box center [797, 450] width 108 height 31
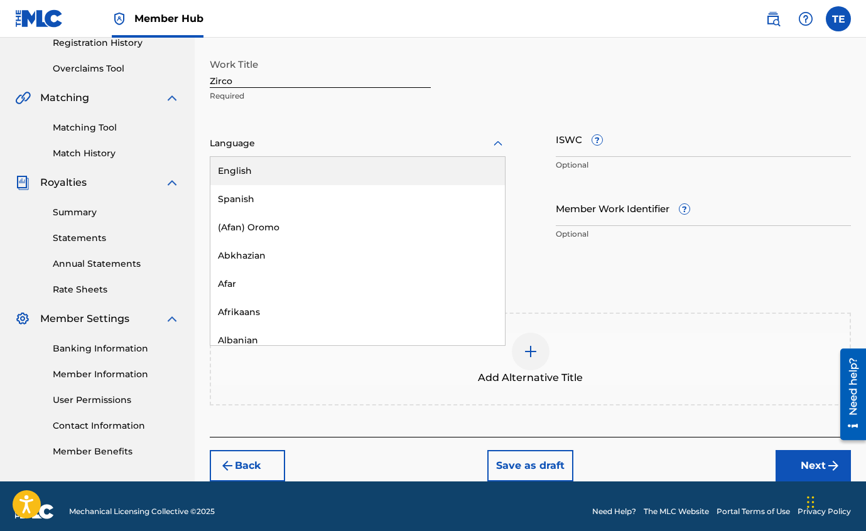
click at [501, 141] on icon at bounding box center [497, 143] width 15 height 15
click at [369, 181] on div "English" at bounding box center [357, 171] width 295 height 28
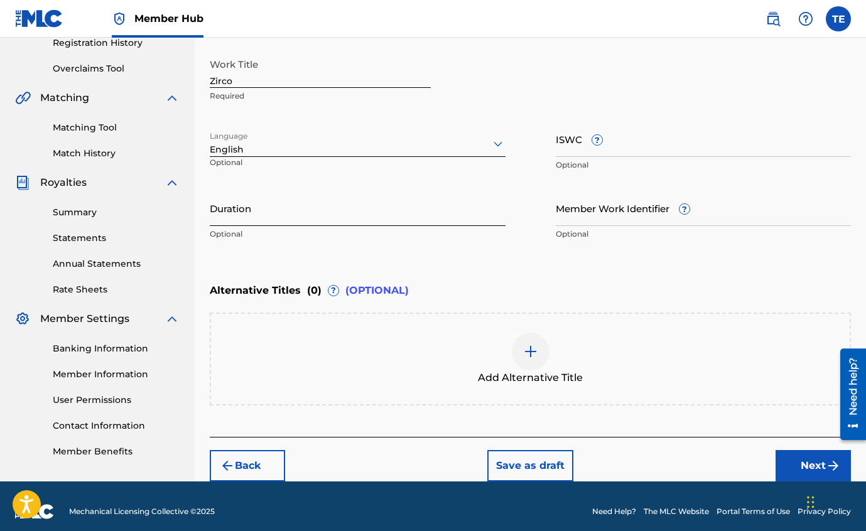
scroll to position [255, 0]
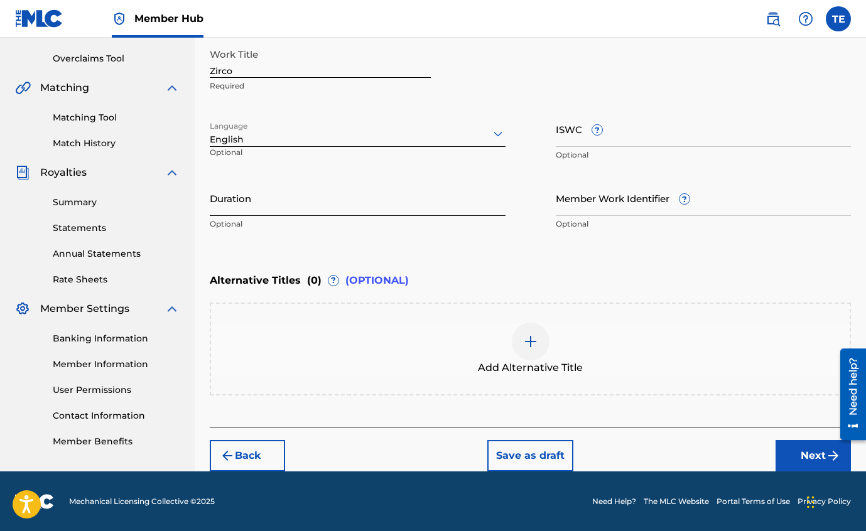
click at [245, 207] on input "Duration" at bounding box center [358, 198] width 296 height 36
click at [791, 451] on button "Next" at bounding box center [813, 455] width 75 height 31
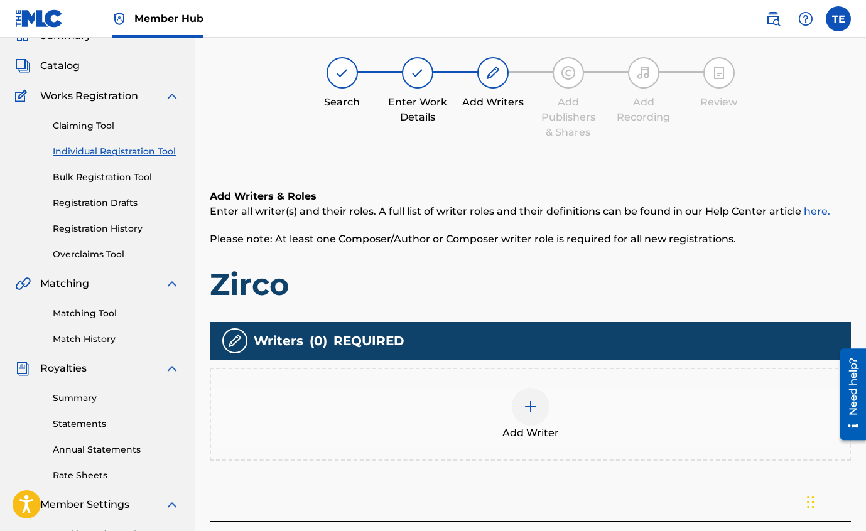
scroll to position [57, 0]
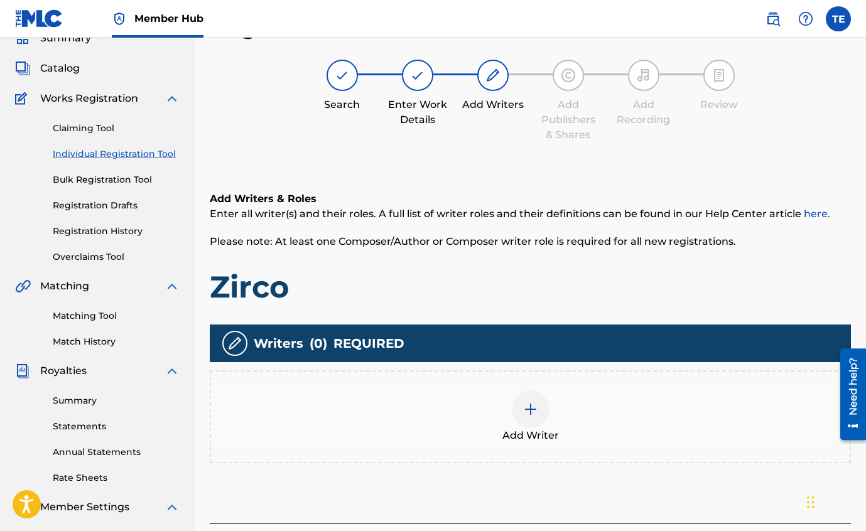
click at [530, 408] on img at bounding box center [530, 409] width 15 height 15
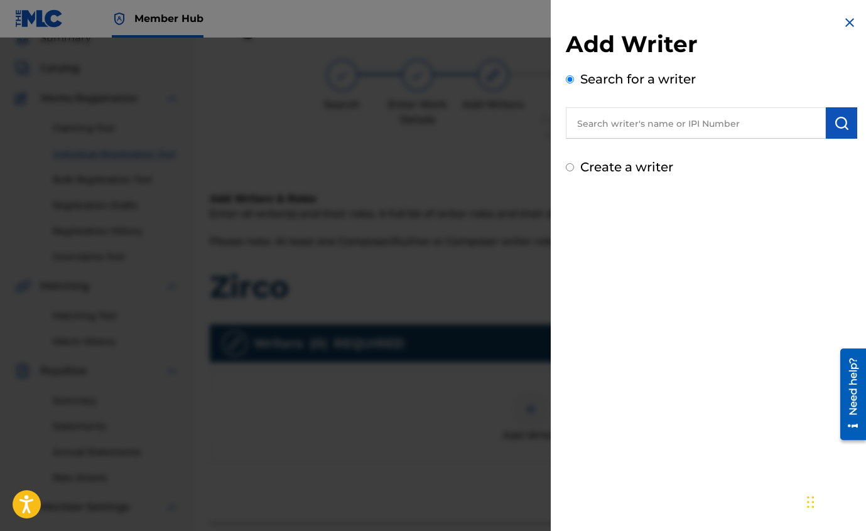
click at [584, 126] on input "text" at bounding box center [696, 122] width 260 height 31
type input "[PERSON_NAME]"
click at [572, 167] on input "Create a writer" at bounding box center [570, 167] width 8 height 8
radio input "false"
radio input "true"
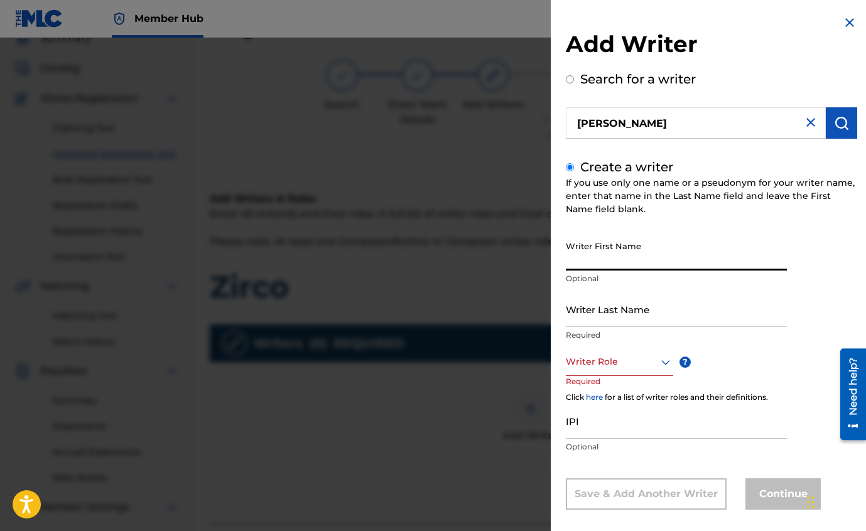
click at [590, 261] on input "Writer First Name" at bounding box center [676, 253] width 221 height 36
type input "[PERSON_NAME]"
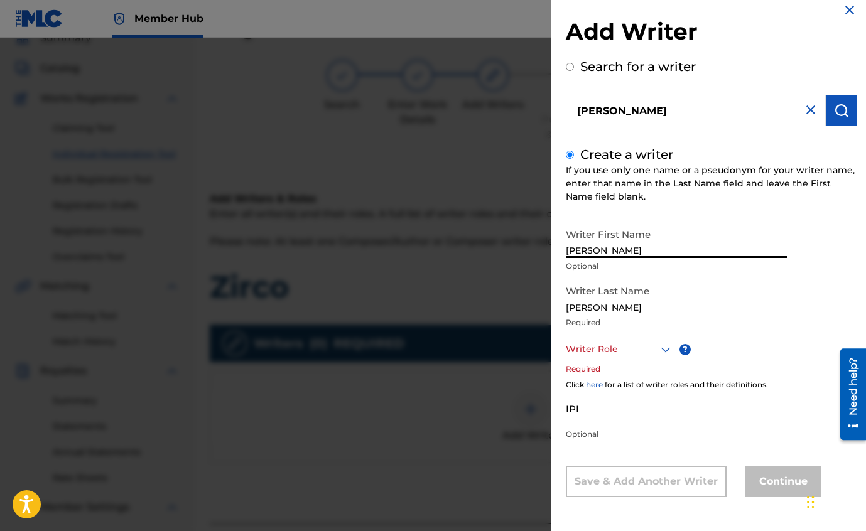
click at [666, 360] on div "Writer Role" at bounding box center [619, 349] width 107 height 28
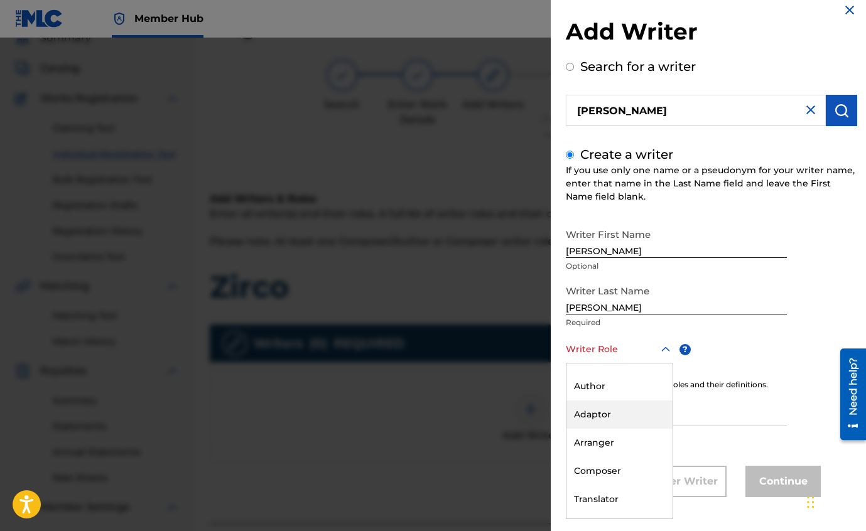
scroll to position [16, 0]
click at [630, 382] on div "Author" at bounding box center [619, 390] width 106 height 28
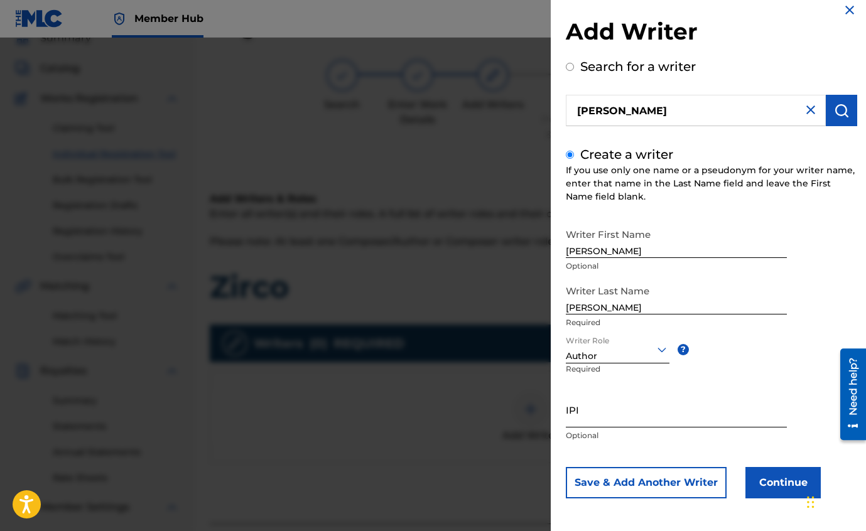
scroll to position [14, 0]
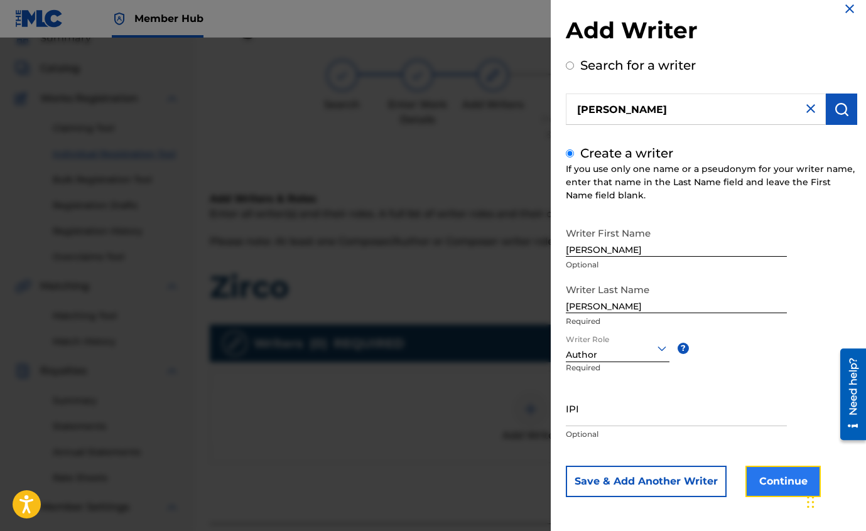
click at [772, 485] on button "Continue" at bounding box center [782, 481] width 75 height 31
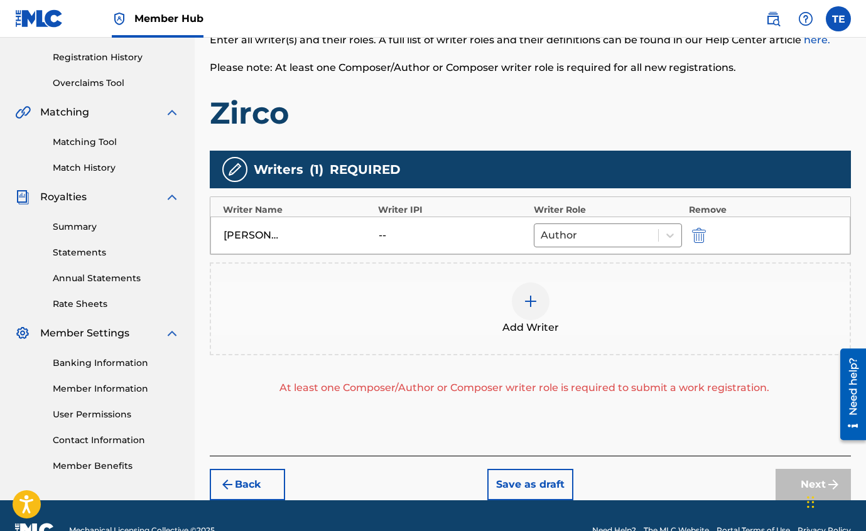
scroll to position [228, 0]
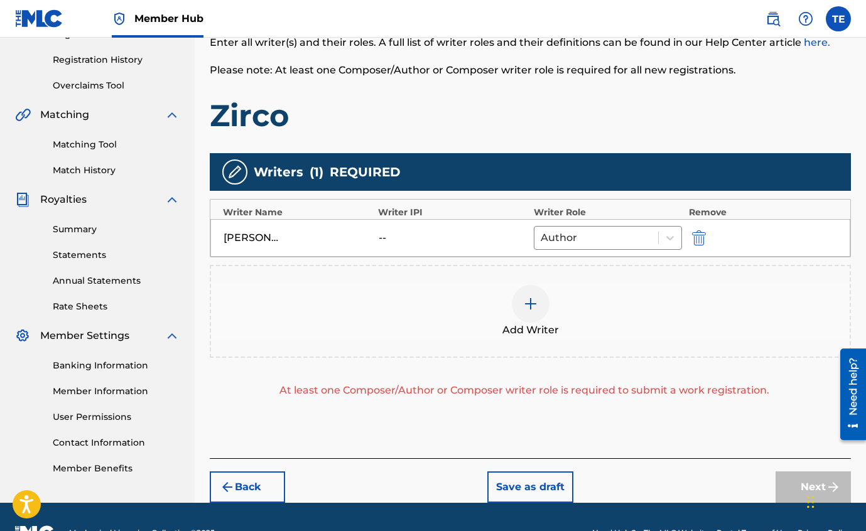
click at [531, 305] on img at bounding box center [530, 303] width 15 height 15
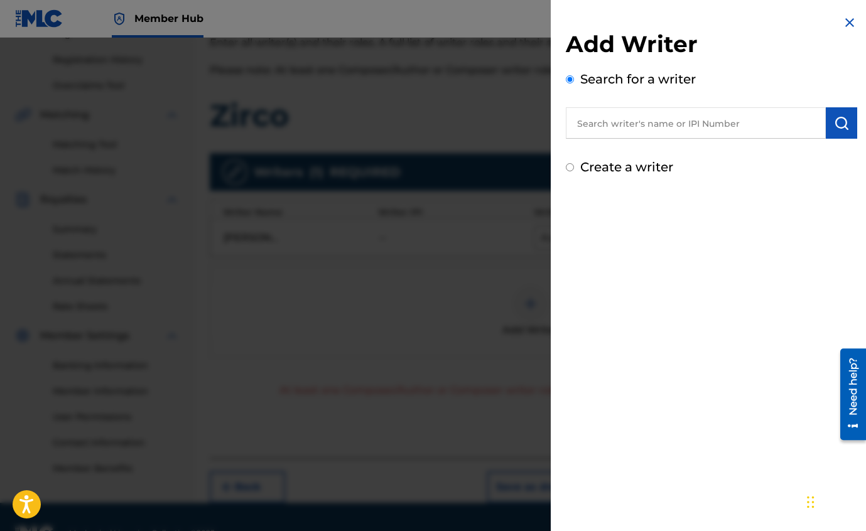
click at [571, 170] on input "Create a writer" at bounding box center [570, 167] width 8 height 8
radio input "false"
radio input "true"
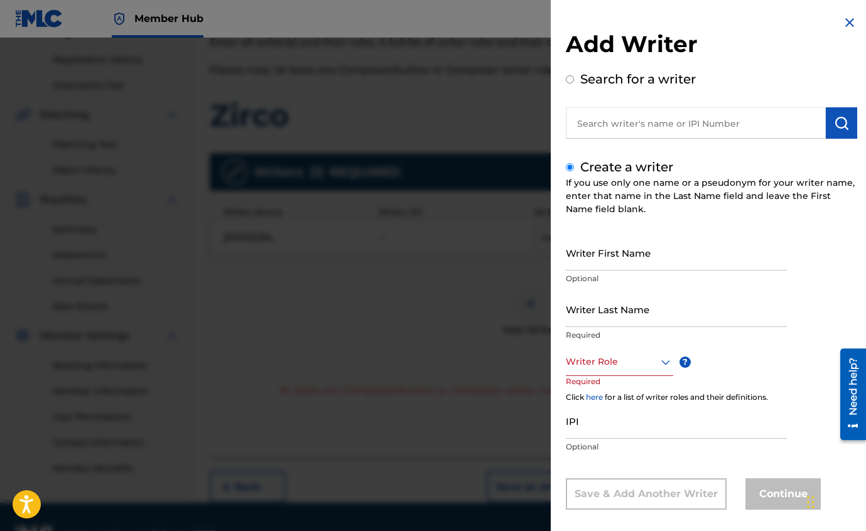
scroll to position [13, 0]
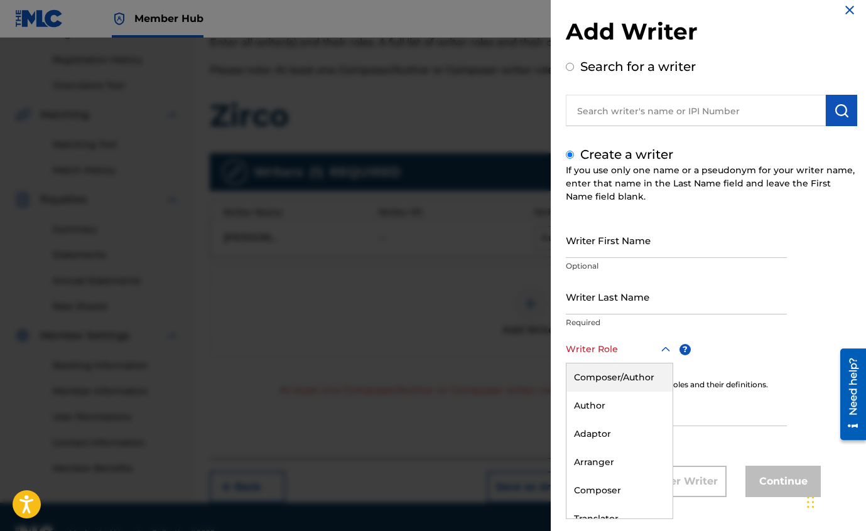
click at [666, 361] on div "Writer Role" at bounding box center [619, 349] width 107 height 28
click at [847, 11] on img at bounding box center [849, 10] width 15 height 15
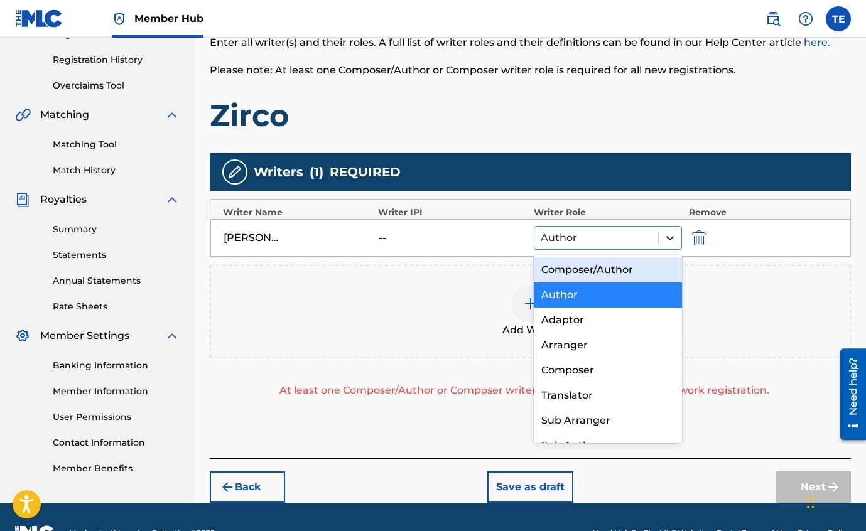
click at [669, 237] on icon at bounding box center [670, 238] width 13 height 13
click at [656, 270] on div "Composer/Author" at bounding box center [608, 269] width 149 height 25
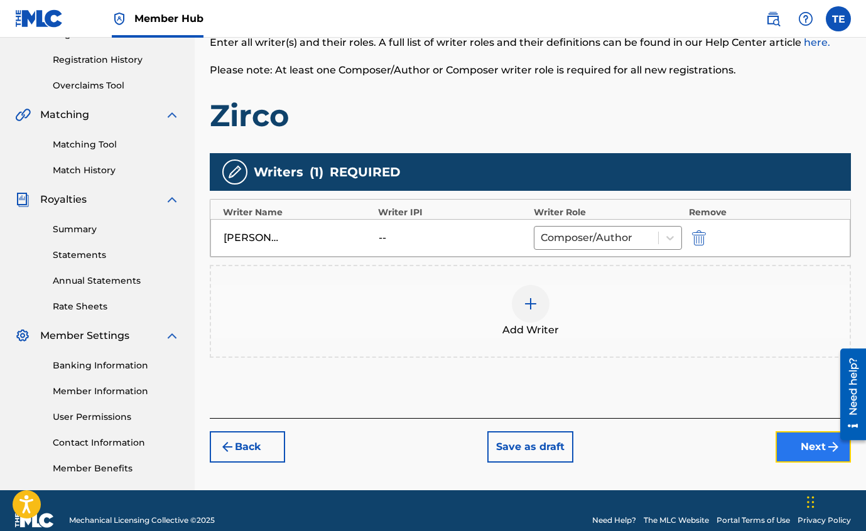
click at [803, 446] on button "Next" at bounding box center [813, 446] width 75 height 31
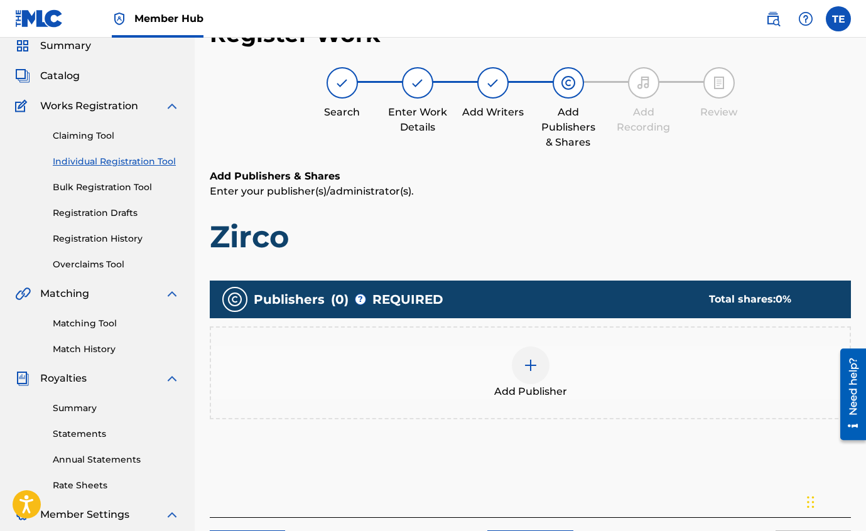
scroll to position [48, 0]
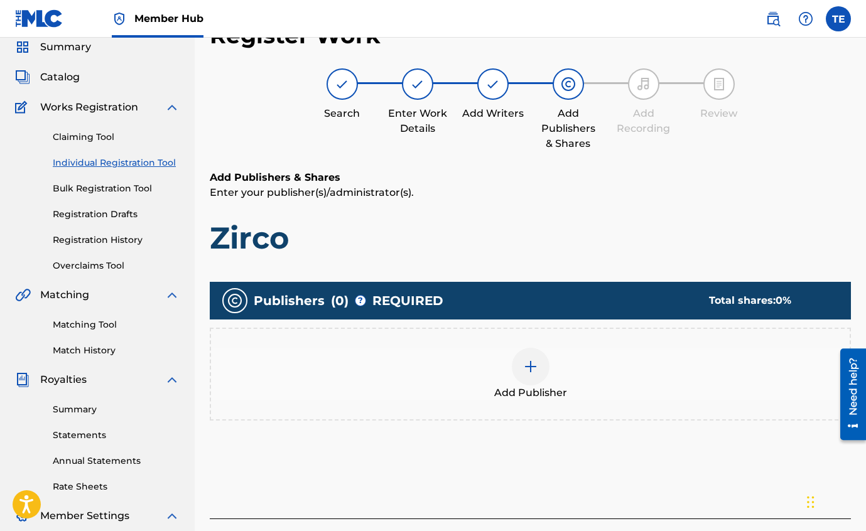
click at [531, 369] on img at bounding box center [530, 366] width 15 height 15
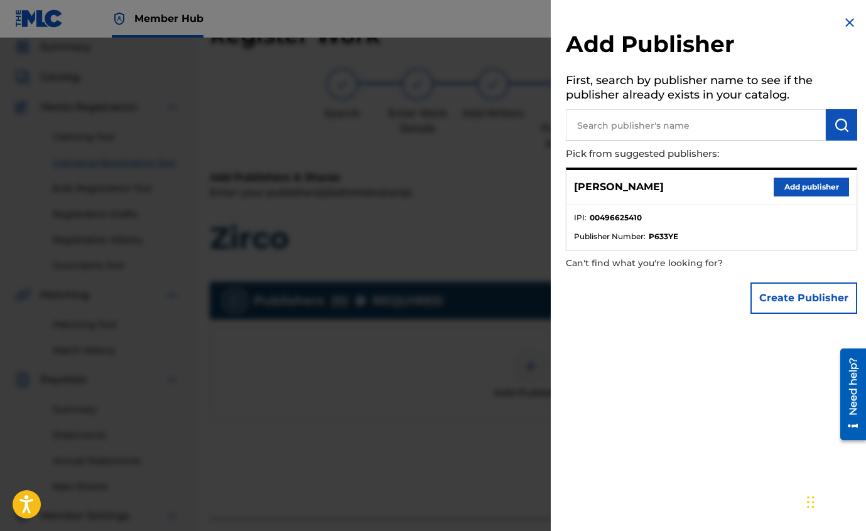
click at [606, 129] on input "text" at bounding box center [696, 124] width 260 height 31
type input "Bama"
click at [797, 190] on button "Add publisher" at bounding box center [811, 187] width 75 height 19
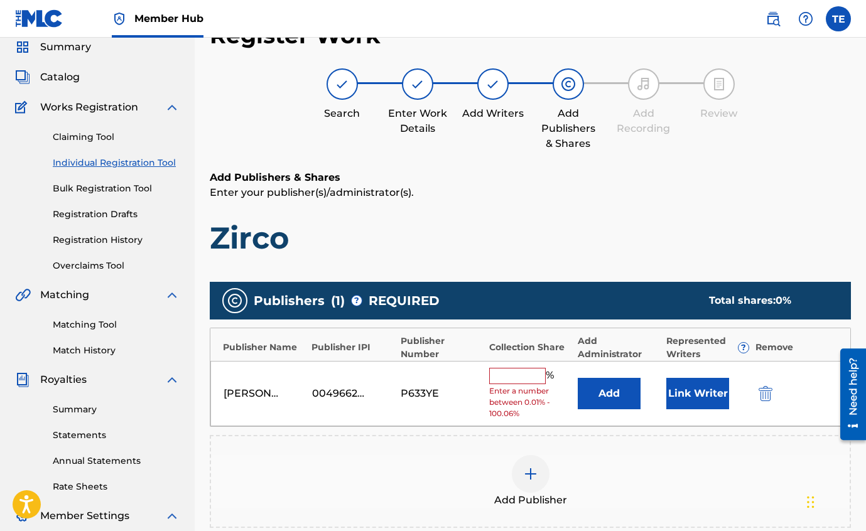
click at [502, 378] on input "text" at bounding box center [517, 376] width 57 height 16
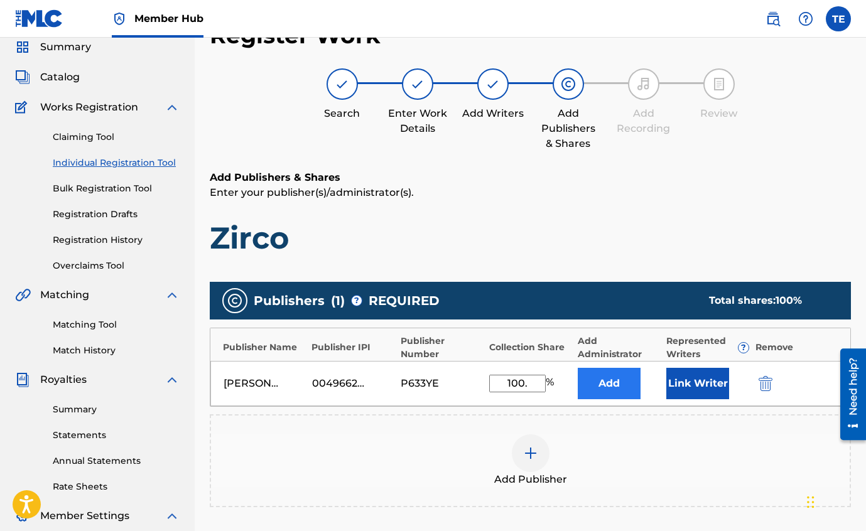
type input "100."
click at [607, 387] on button "Add" at bounding box center [609, 383] width 63 height 31
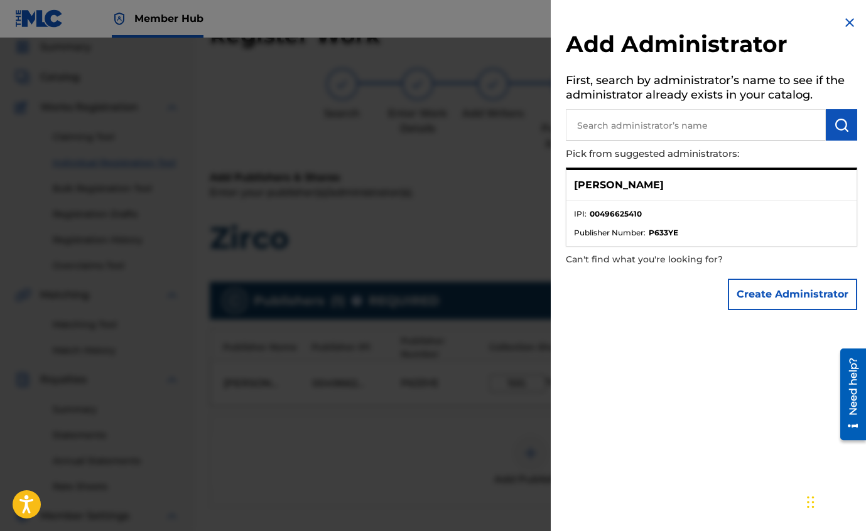
click at [644, 188] on p "[PERSON_NAME]" at bounding box center [619, 185] width 90 height 15
click at [660, 192] on div "[PERSON_NAME]" at bounding box center [711, 185] width 290 height 31
click at [763, 298] on button "Create Administrator" at bounding box center [792, 294] width 129 height 31
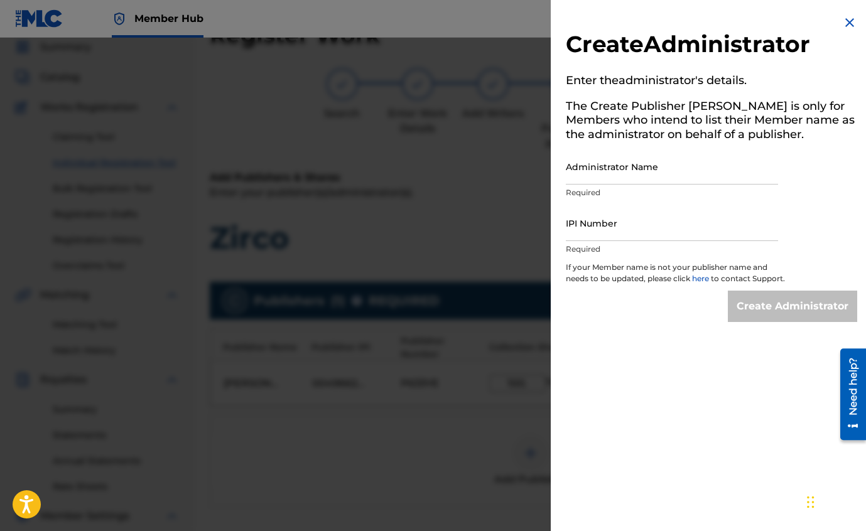
click at [846, 20] on img at bounding box center [849, 22] width 15 height 15
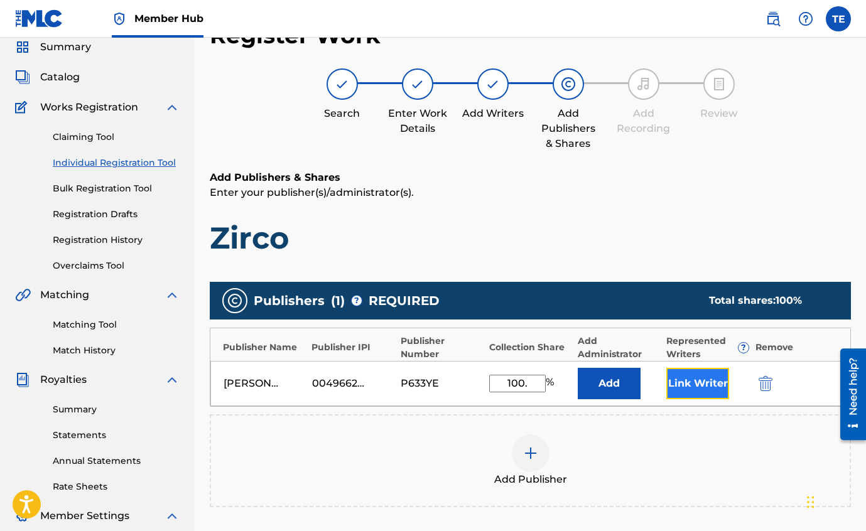
click at [693, 386] on button "Link Writer" at bounding box center [697, 383] width 63 height 31
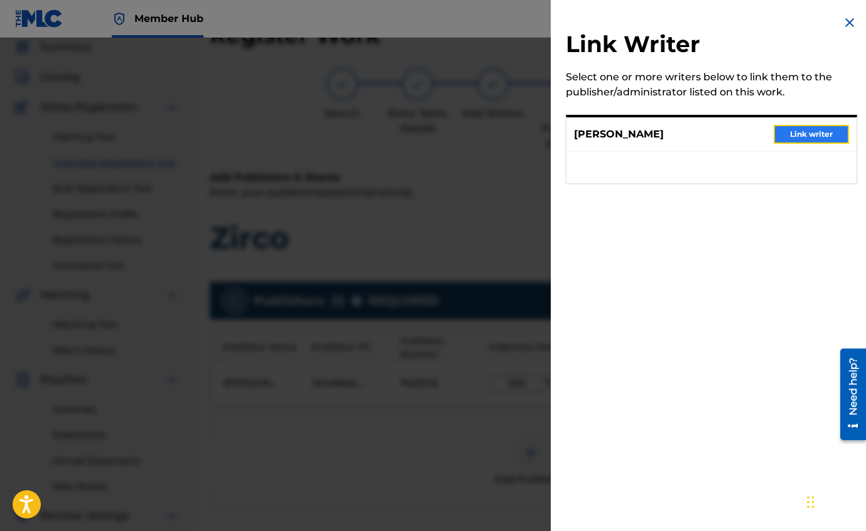
click at [829, 137] on button "Link writer" at bounding box center [811, 134] width 75 height 19
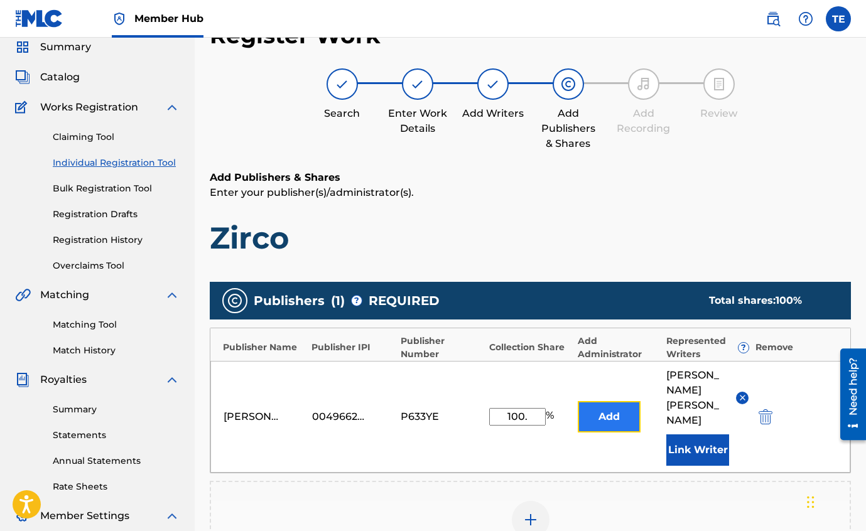
click at [600, 404] on button "Add" at bounding box center [609, 416] width 63 height 31
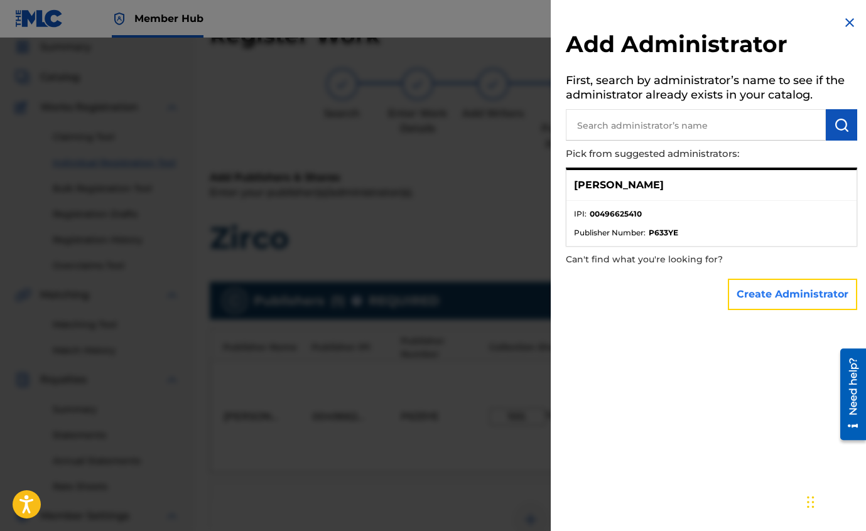
click at [765, 300] on button "Create Administrator" at bounding box center [792, 294] width 129 height 31
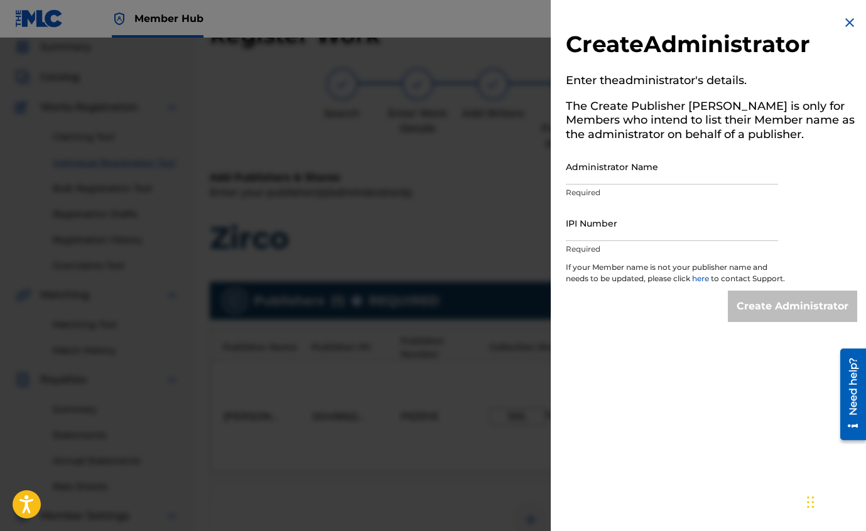
click at [845, 26] on img at bounding box center [849, 22] width 15 height 15
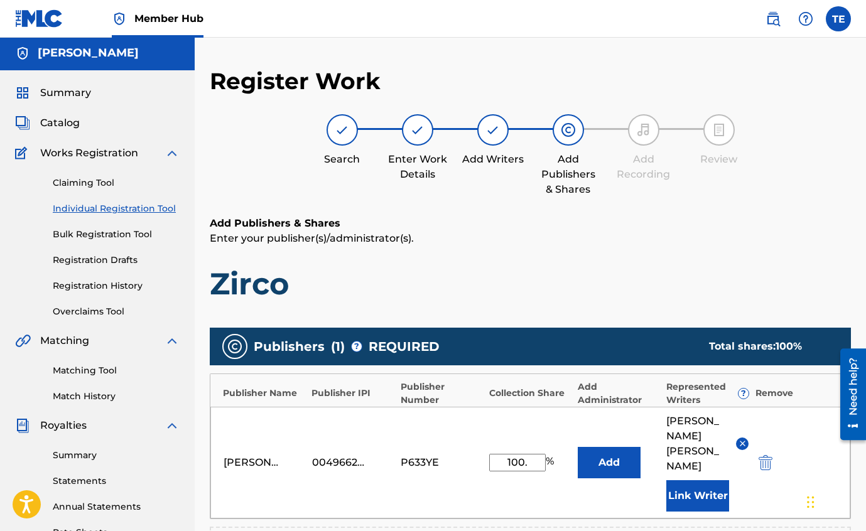
scroll to position [0, 0]
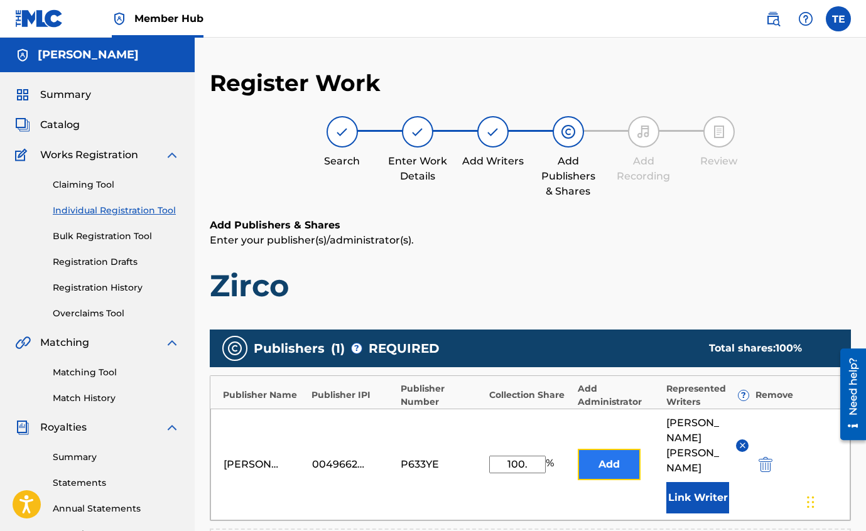
click at [615, 449] on button "Add" at bounding box center [609, 464] width 63 height 31
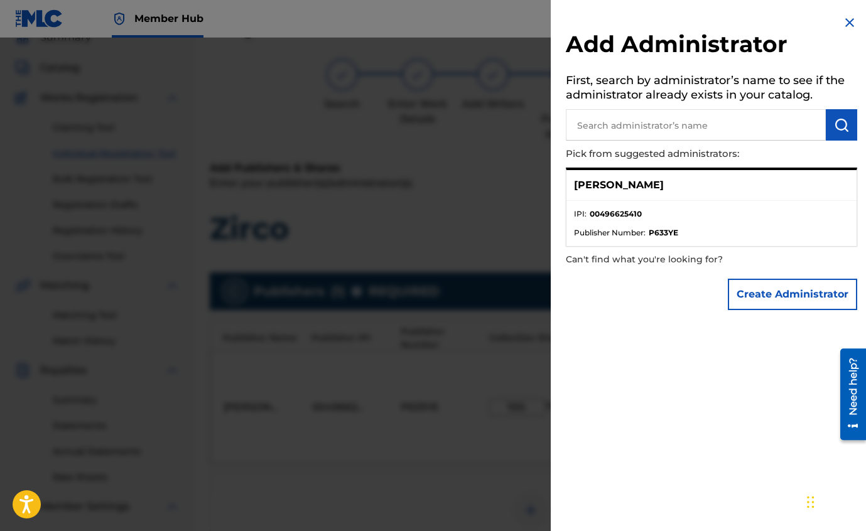
scroll to position [63, 0]
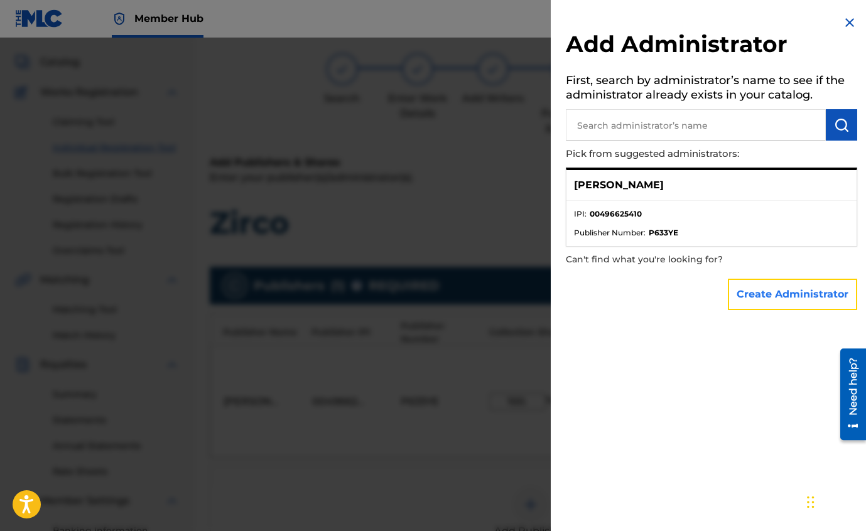
click at [749, 295] on button "Create Administrator" at bounding box center [792, 294] width 129 height 31
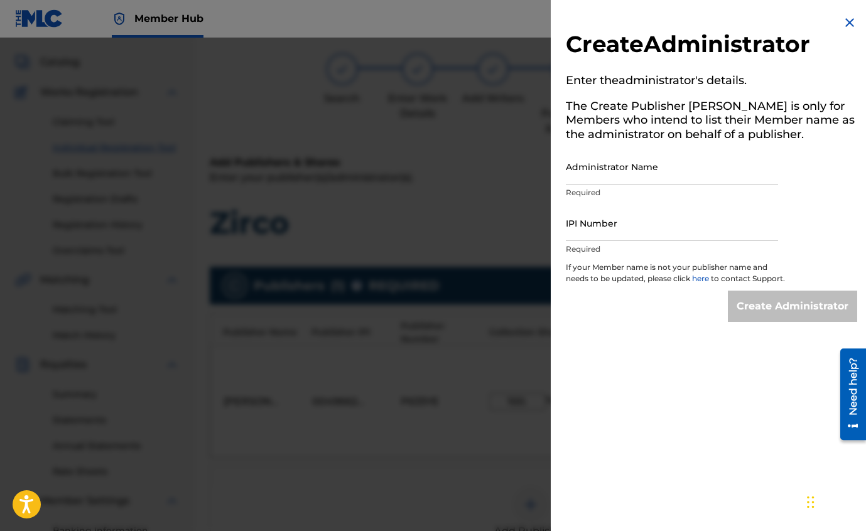
click at [846, 21] on img at bounding box center [849, 22] width 15 height 15
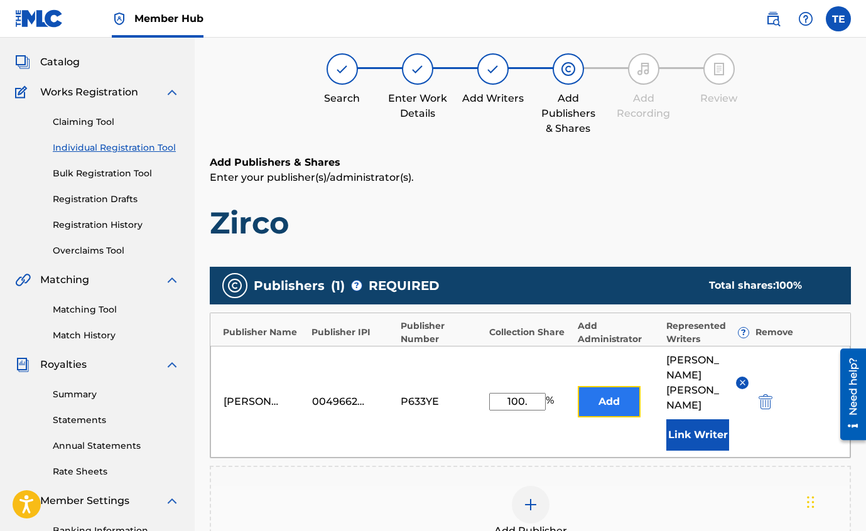
click at [611, 386] on button "Add" at bounding box center [609, 401] width 63 height 31
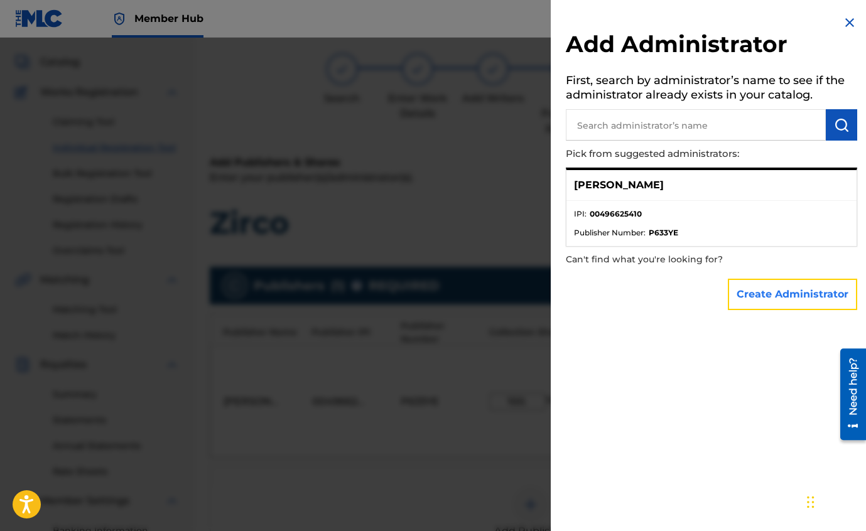
click at [754, 301] on button "Create Administrator" at bounding box center [792, 294] width 129 height 31
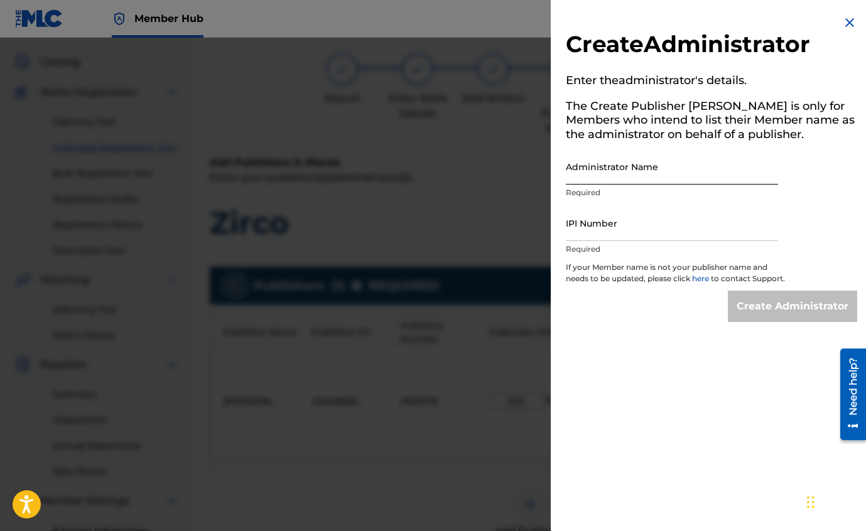
click at [623, 172] on input "Administrator Name" at bounding box center [672, 167] width 212 height 36
click at [845, 21] on img at bounding box center [849, 22] width 15 height 15
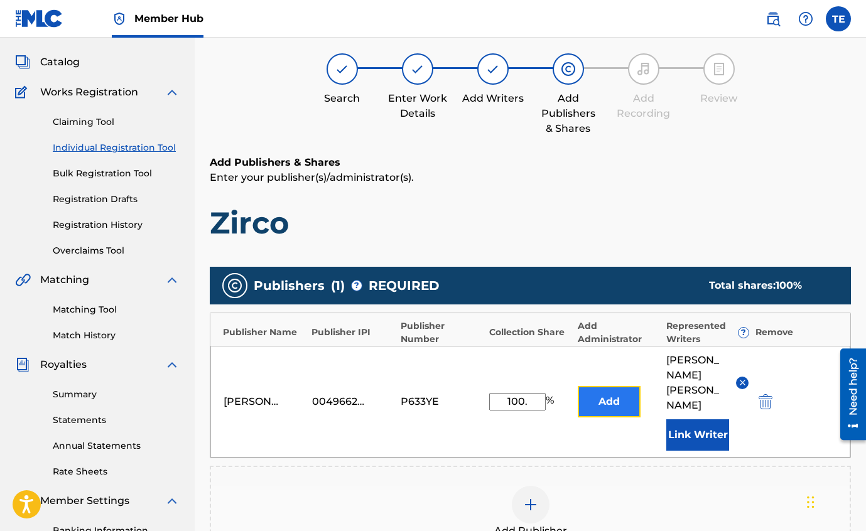
click at [627, 386] on button "Add" at bounding box center [609, 401] width 63 height 31
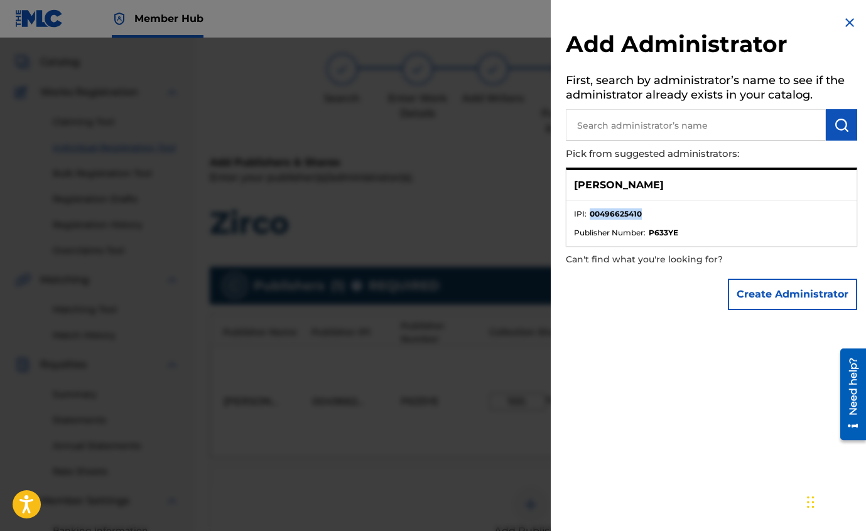
drag, startPoint x: 590, startPoint y: 212, endPoint x: 642, endPoint y: 212, distance: 52.1
click at [642, 212] on li "IPI : 00496625410" at bounding box center [711, 218] width 275 height 19
copy strong "00496625410"
click at [781, 298] on button "Create Administrator" at bounding box center [792, 294] width 129 height 31
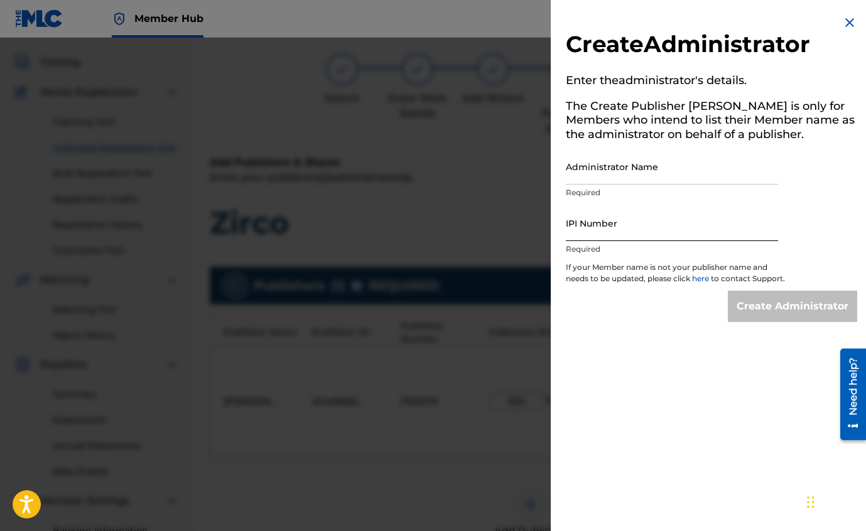
click at [593, 230] on input "IPI Number" at bounding box center [672, 223] width 212 height 36
paste input "00496625410"
type input "00496625410"
click at [582, 173] on input "Administrator Name" at bounding box center [672, 167] width 212 height 36
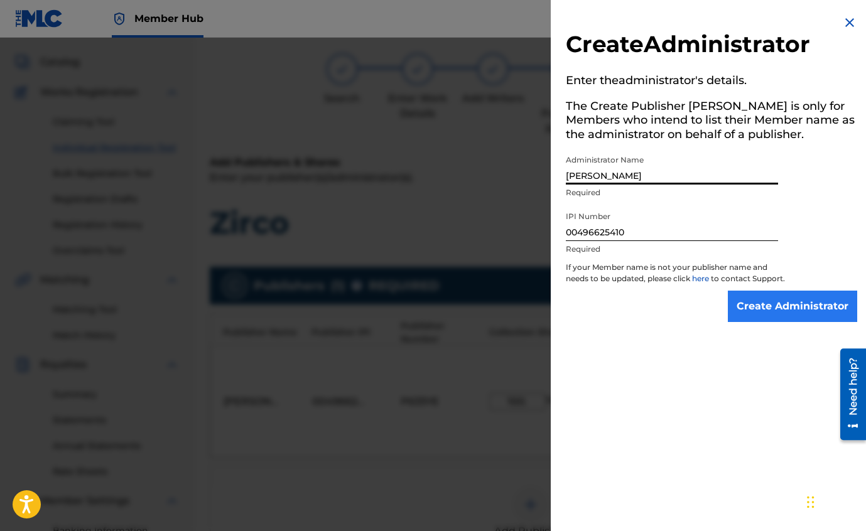
type input "[PERSON_NAME]"
click at [766, 313] on input "Create Administrator" at bounding box center [792, 306] width 129 height 31
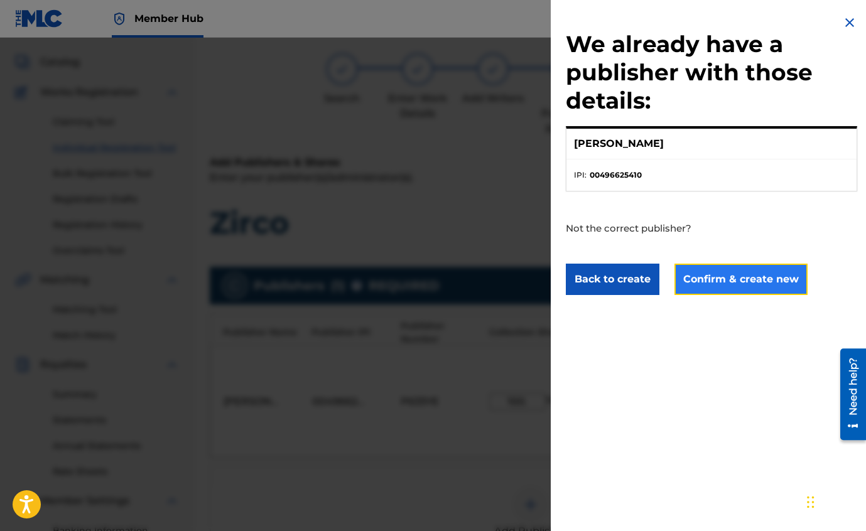
click at [696, 286] on button "Confirm & create new" at bounding box center [740, 279] width 133 height 31
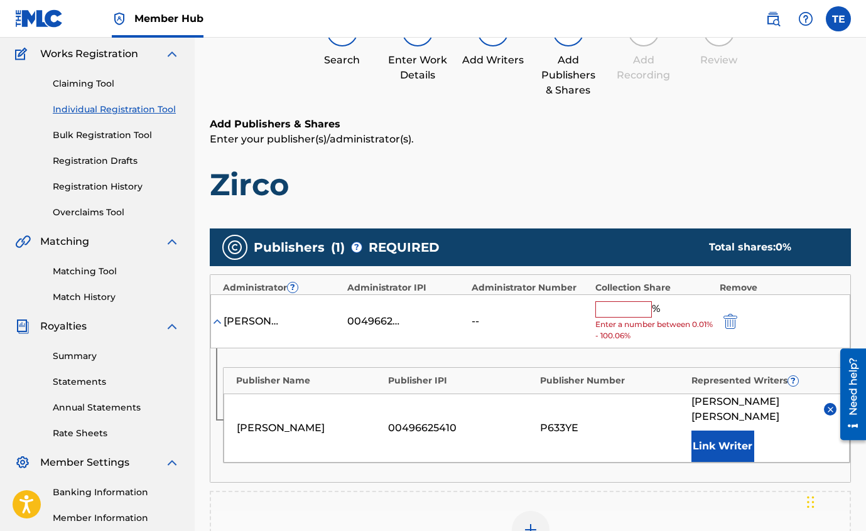
scroll to position [104, 0]
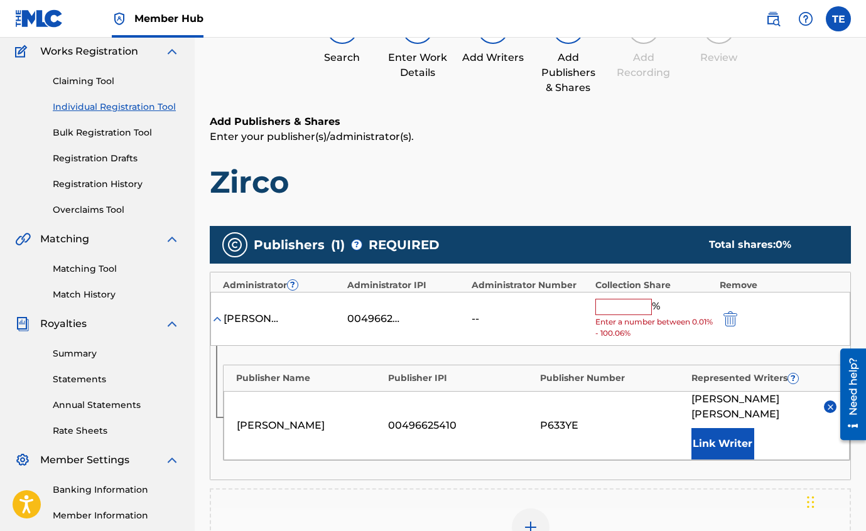
click at [608, 303] on input "text" at bounding box center [623, 307] width 57 height 16
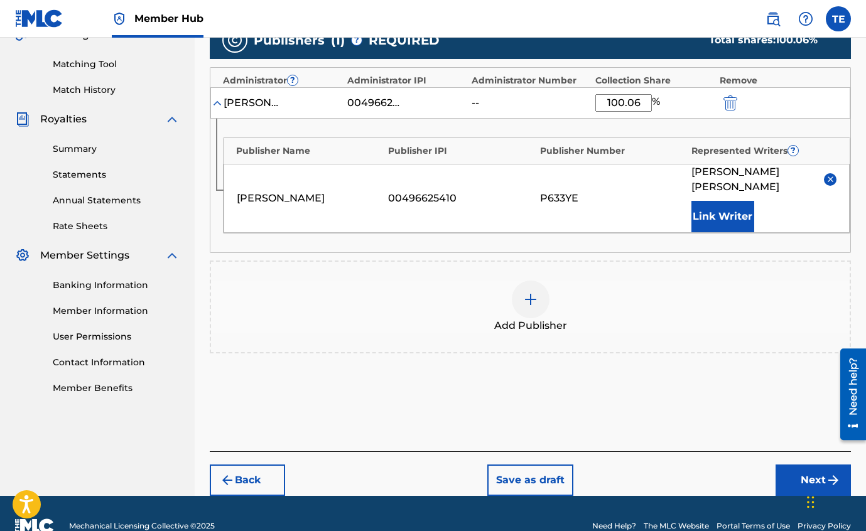
scroll to position [318, 0]
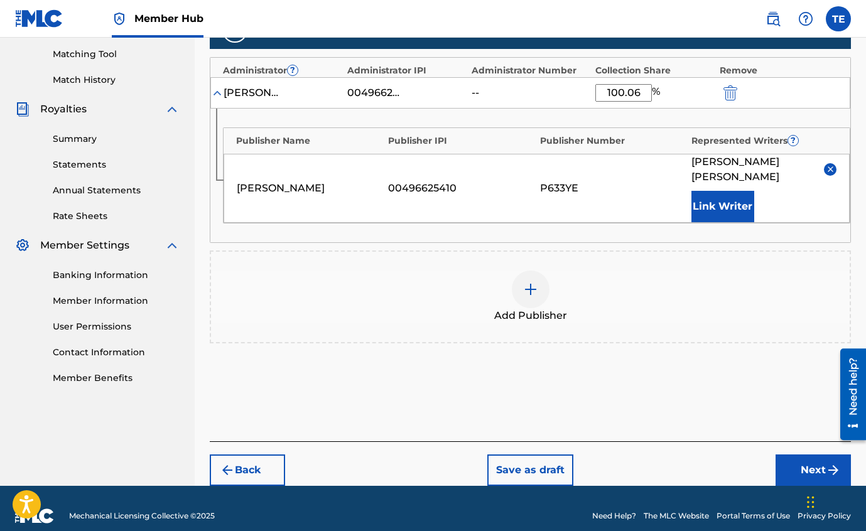
type input "100.06"
click at [654, 274] on div "Add Publisher" at bounding box center [530, 297] width 639 height 53
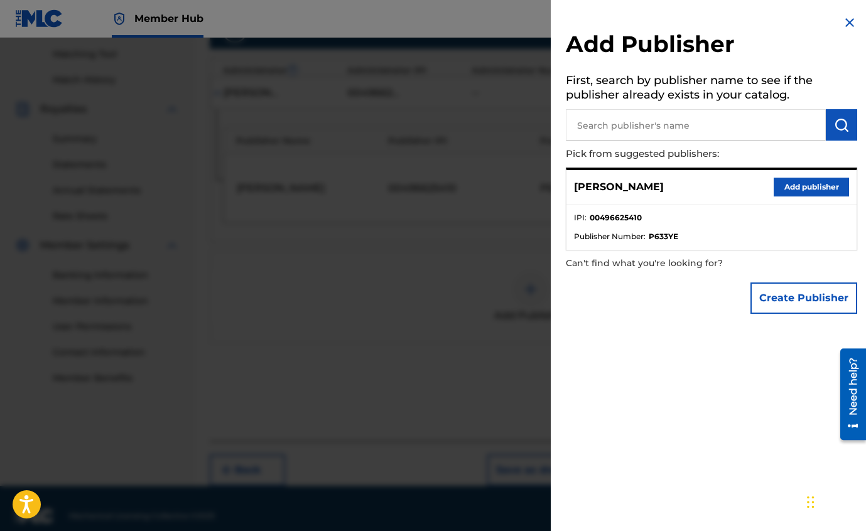
click at [603, 124] on input "text" at bounding box center [696, 124] width 260 height 31
type input "Bama Slim"
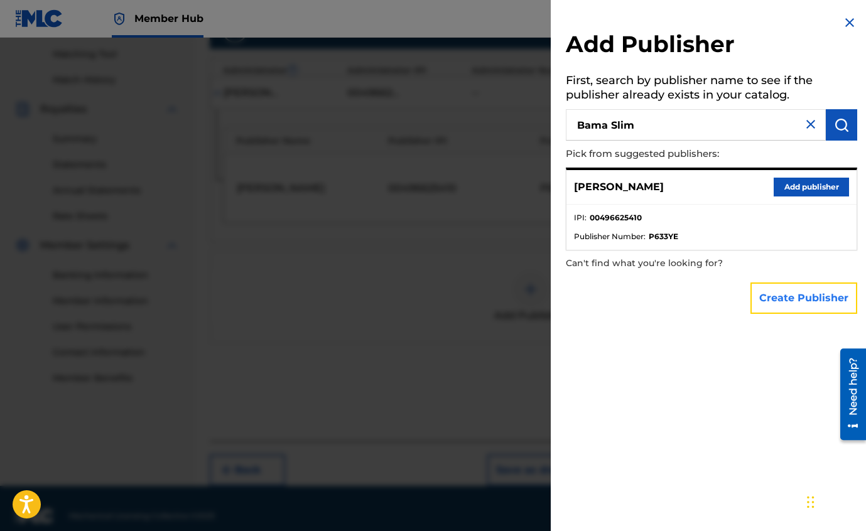
click at [796, 298] on button "Create Publisher" at bounding box center [803, 298] width 107 height 31
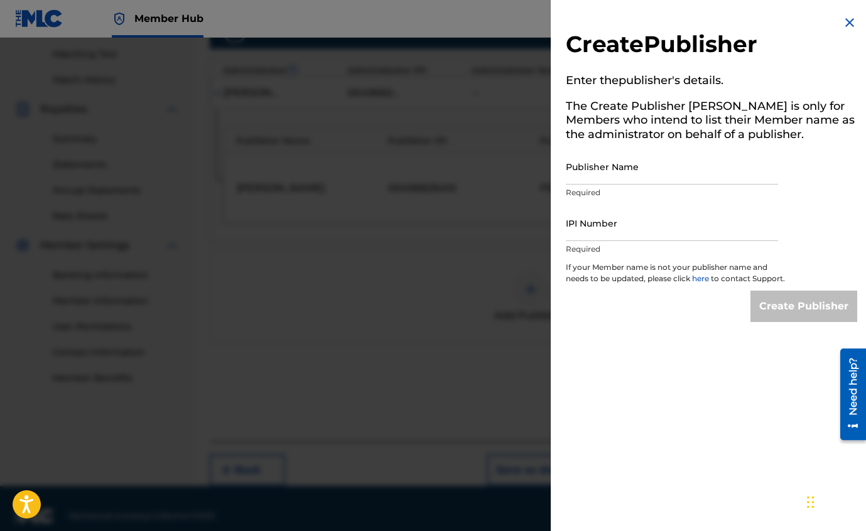
click at [845, 22] on img at bounding box center [849, 22] width 15 height 15
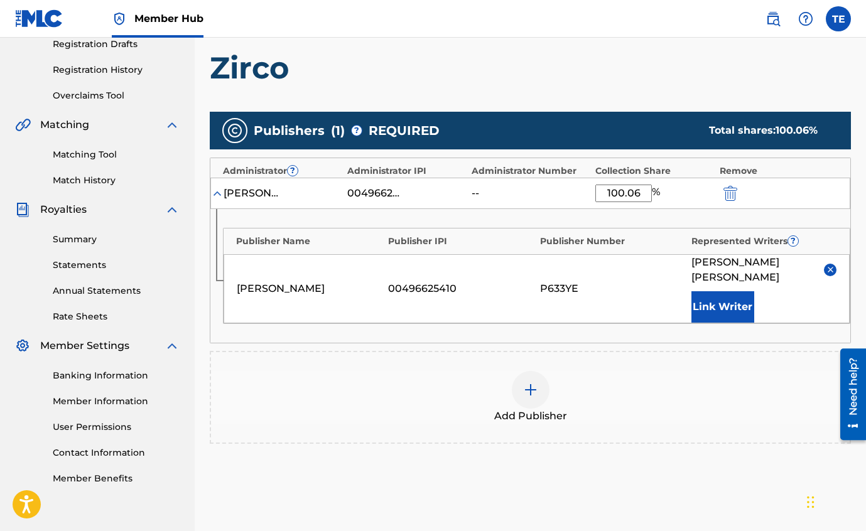
scroll to position [220, 0]
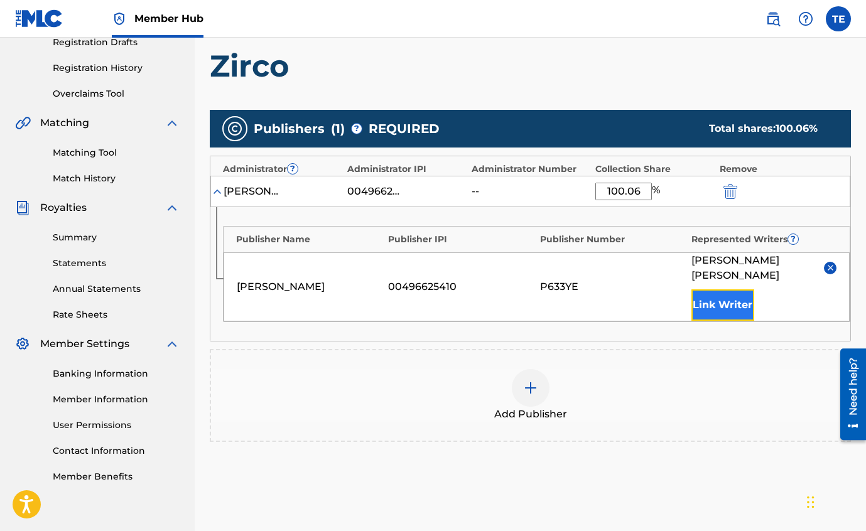
click at [726, 290] on button "Link Writer" at bounding box center [722, 305] width 63 height 31
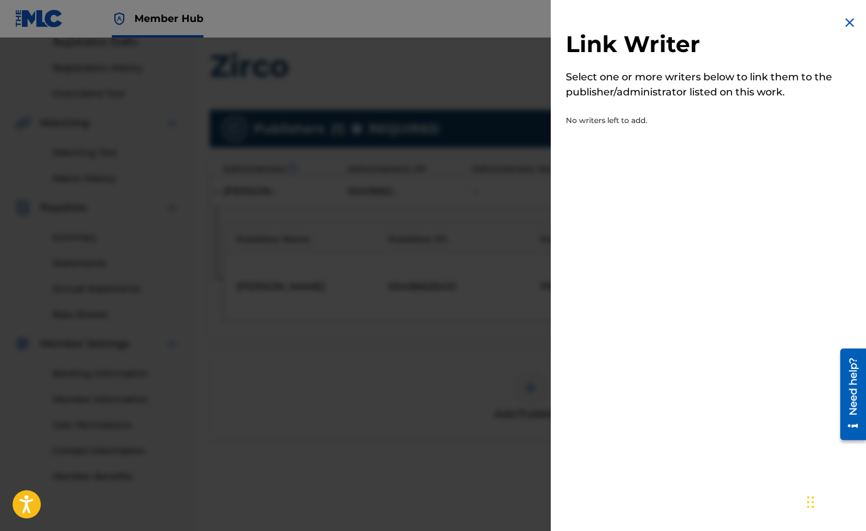
click at [850, 23] on img at bounding box center [849, 22] width 15 height 15
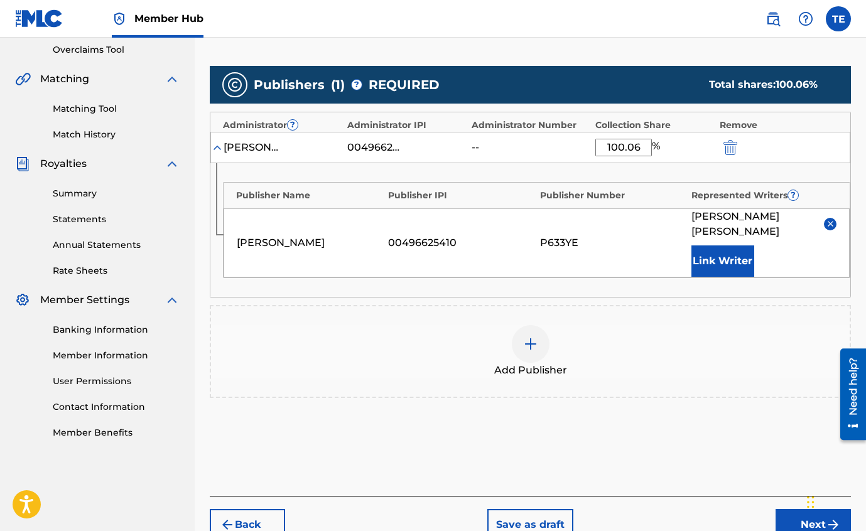
scroll to position [257, 0]
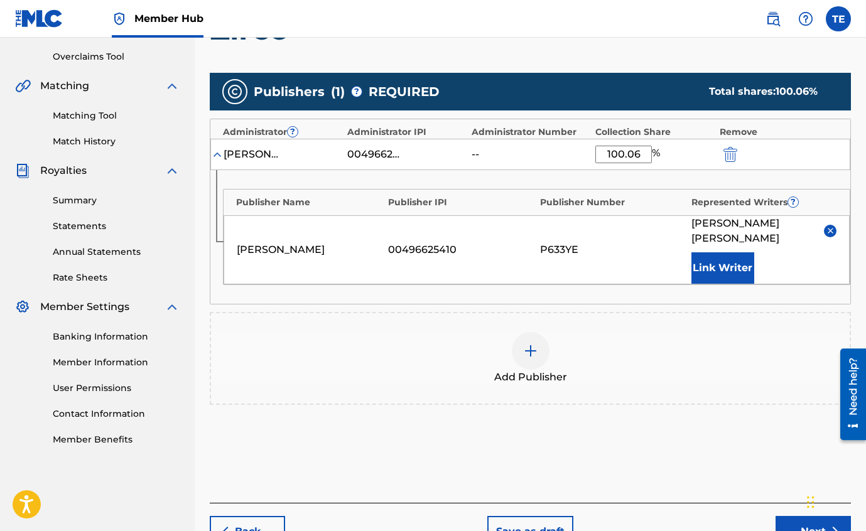
click at [219, 154] on img at bounding box center [217, 154] width 13 height 13
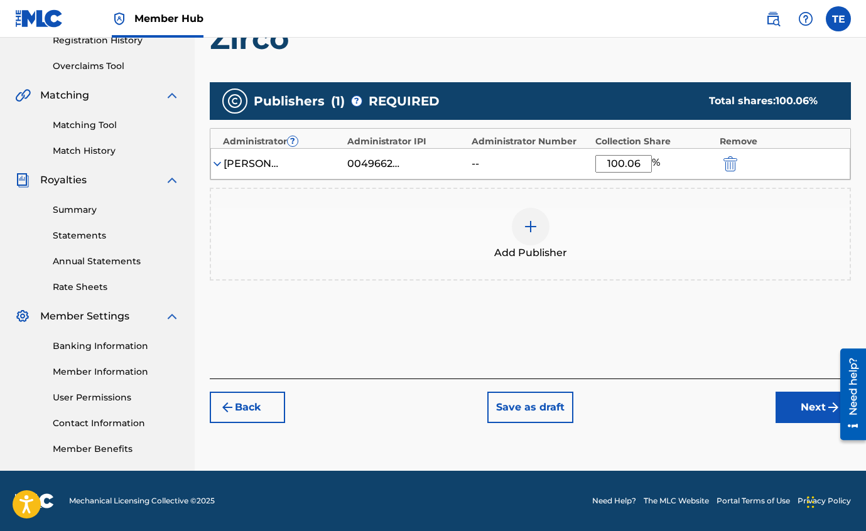
click at [217, 162] on img at bounding box center [217, 164] width 13 height 13
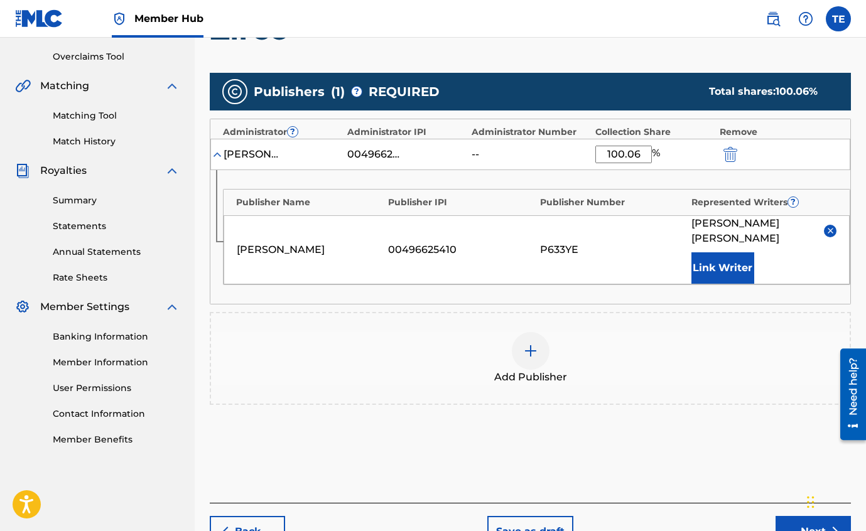
click at [535, 344] on img at bounding box center [530, 351] width 15 height 15
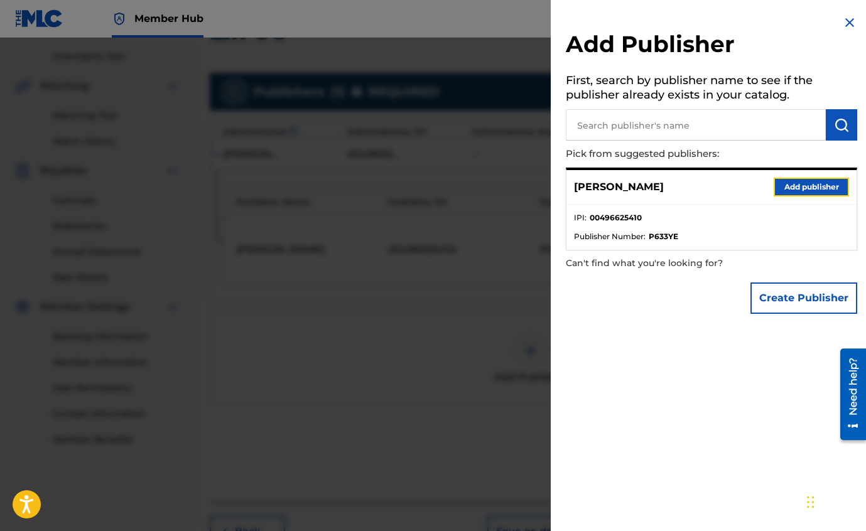
click at [826, 186] on button "Add publisher" at bounding box center [811, 187] width 75 height 19
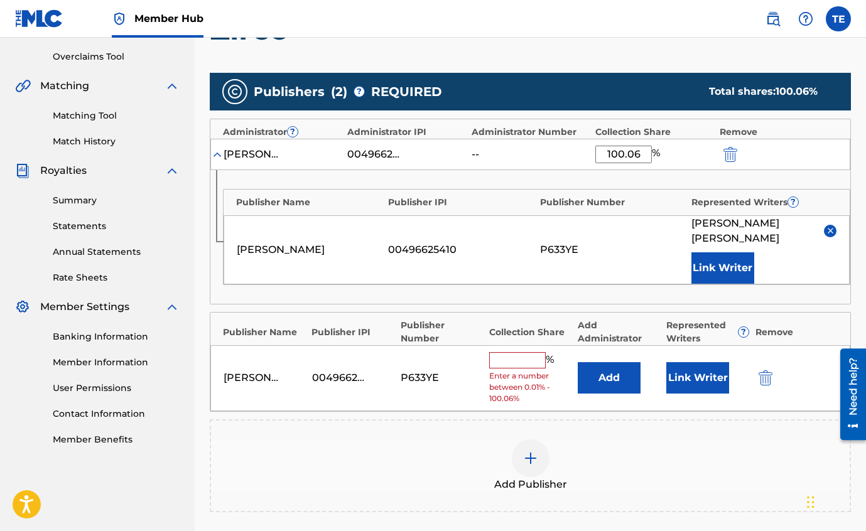
click at [506, 352] on input "text" at bounding box center [517, 360] width 57 height 16
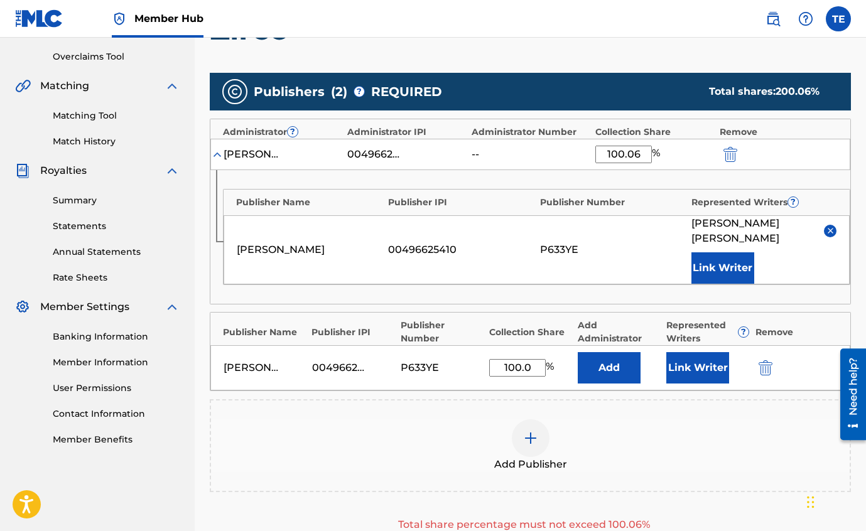
type input "100.06"
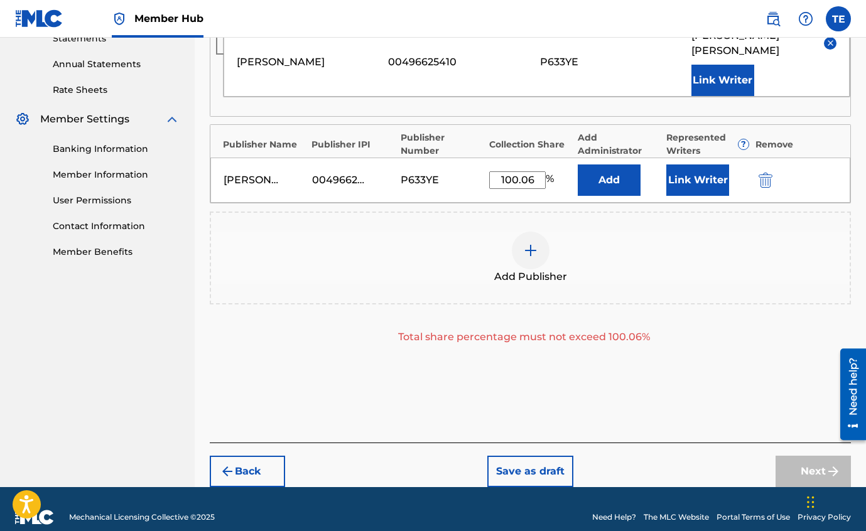
scroll to position [445, 0]
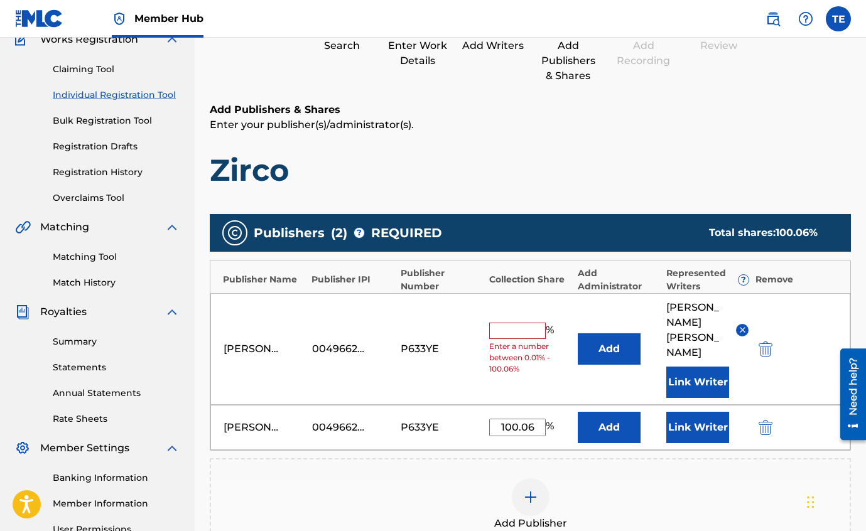
scroll to position [113, 0]
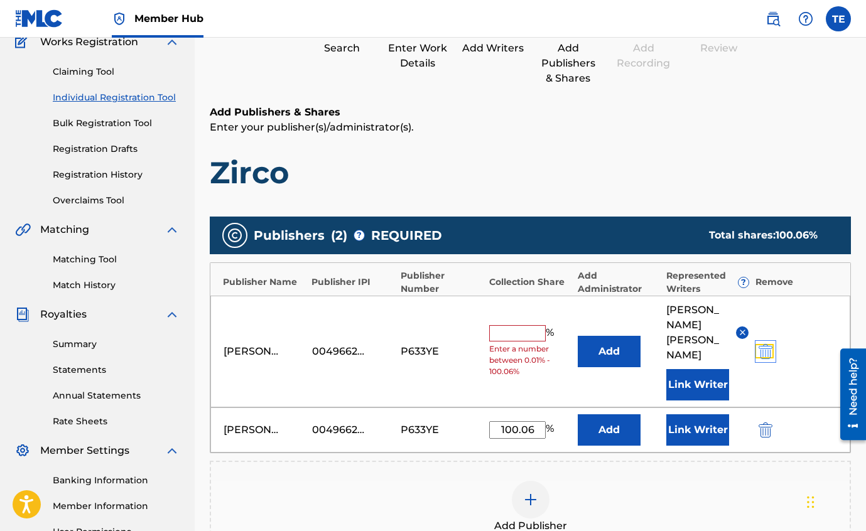
click at [764, 344] on img "submit" at bounding box center [766, 351] width 14 height 15
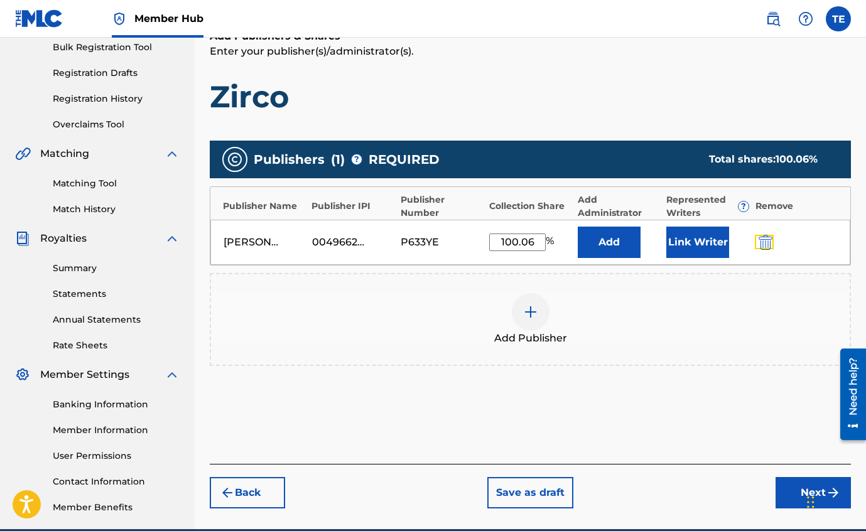
scroll to position [247, 0]
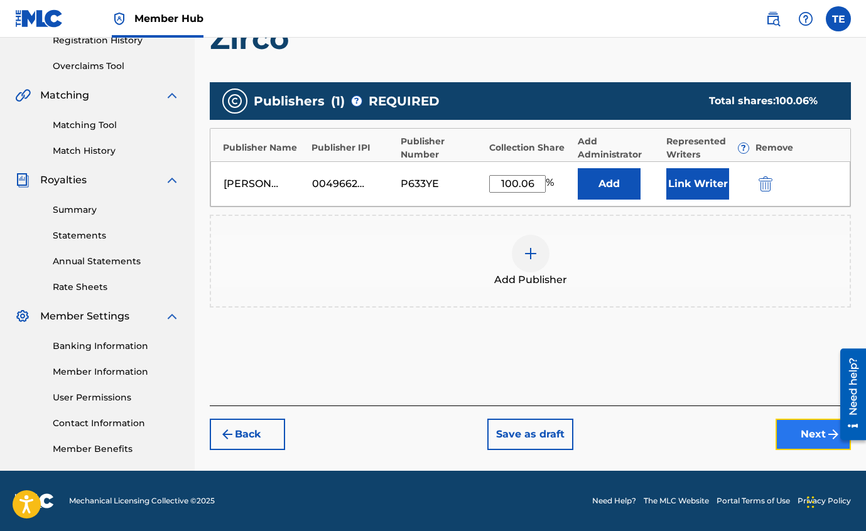
click at [795, 434] on button "Next" at bounding box center [813, 434] width 75 height 31
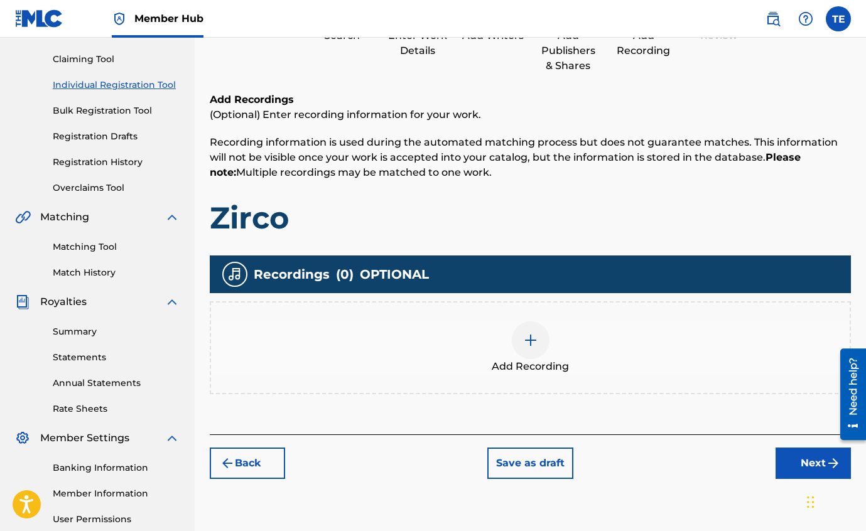
scroll to position [212, 0]
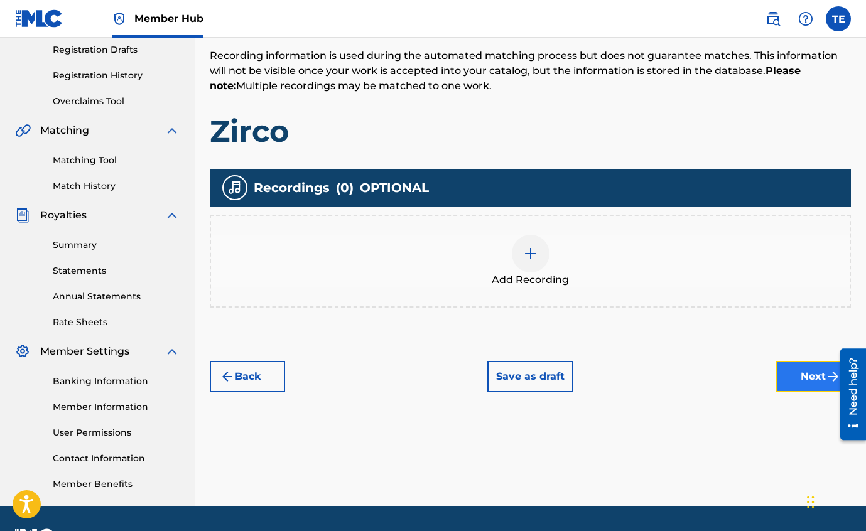
click at [815, 374] on button "Next" at bounding box center [813, 376] width 75 height 31
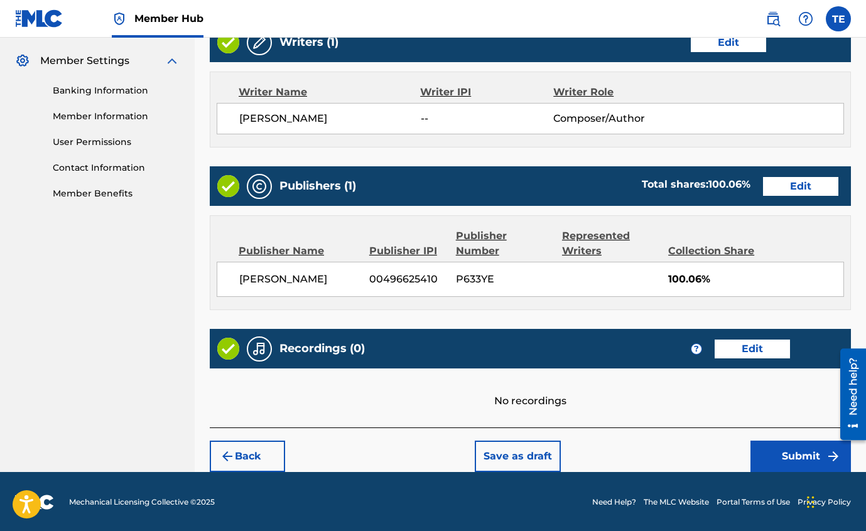
scroll to position [504, 0]
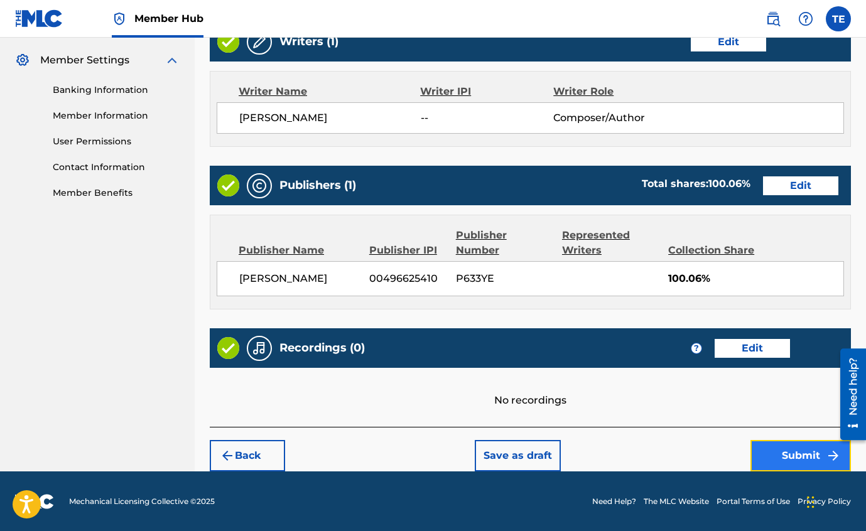
click at [813, 455] on button "Submit" at bounding box center [800, 455] width 100 height 31
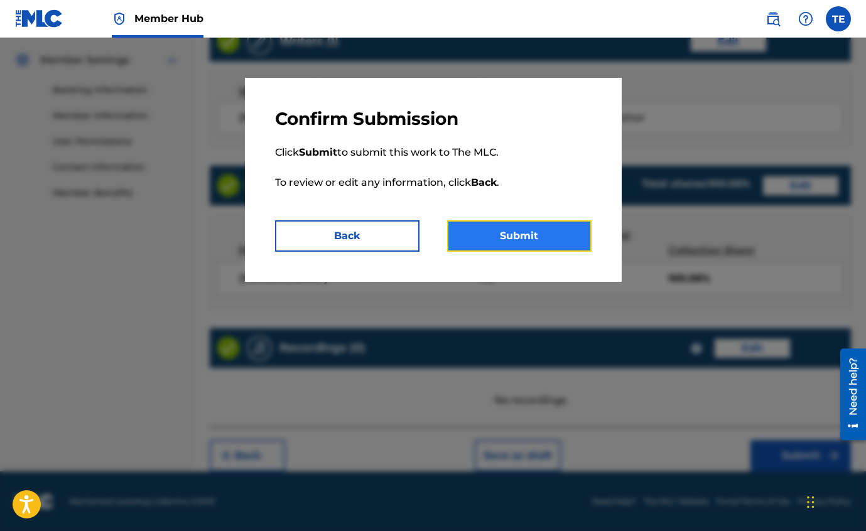
click at [528, 239] on button "Submit" at bounding box center [519, 235] width 144 height 31
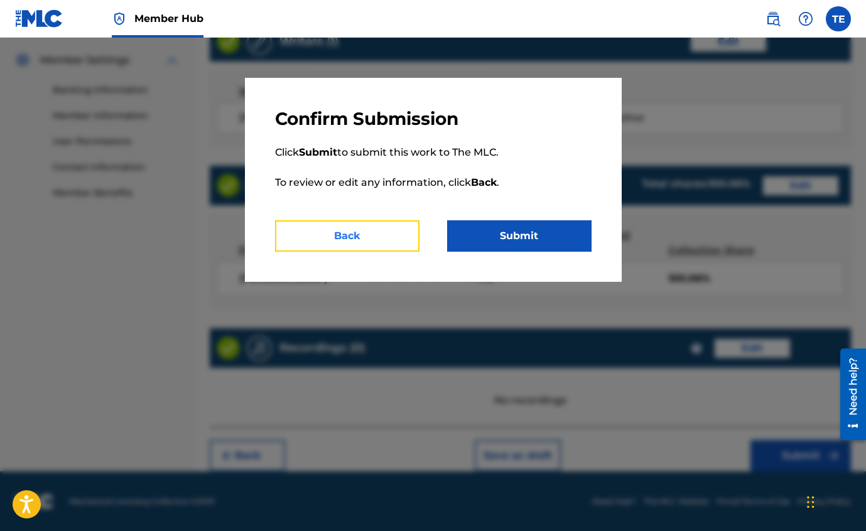
click at [385, 232] on button "Back" at bounding box center [347, 235] width 144 height 31
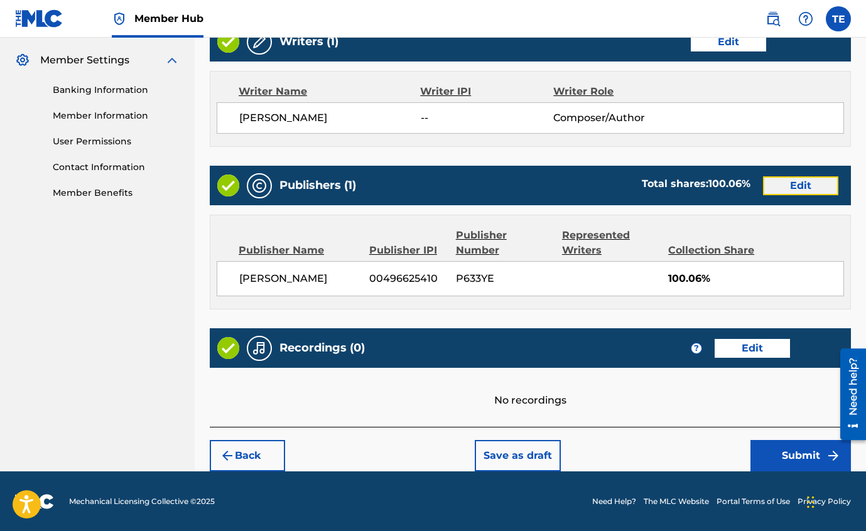
click at [814, 183] on button "Edit" at bounding box center [800, 185] width 75 height 19
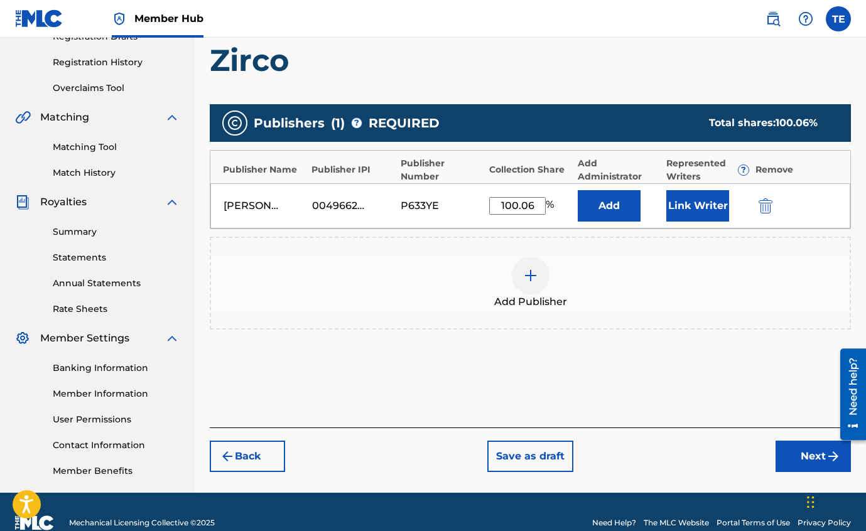
scroll to position [232, 0]
